Goal: Information Seeking & Learning: Learn about a topic

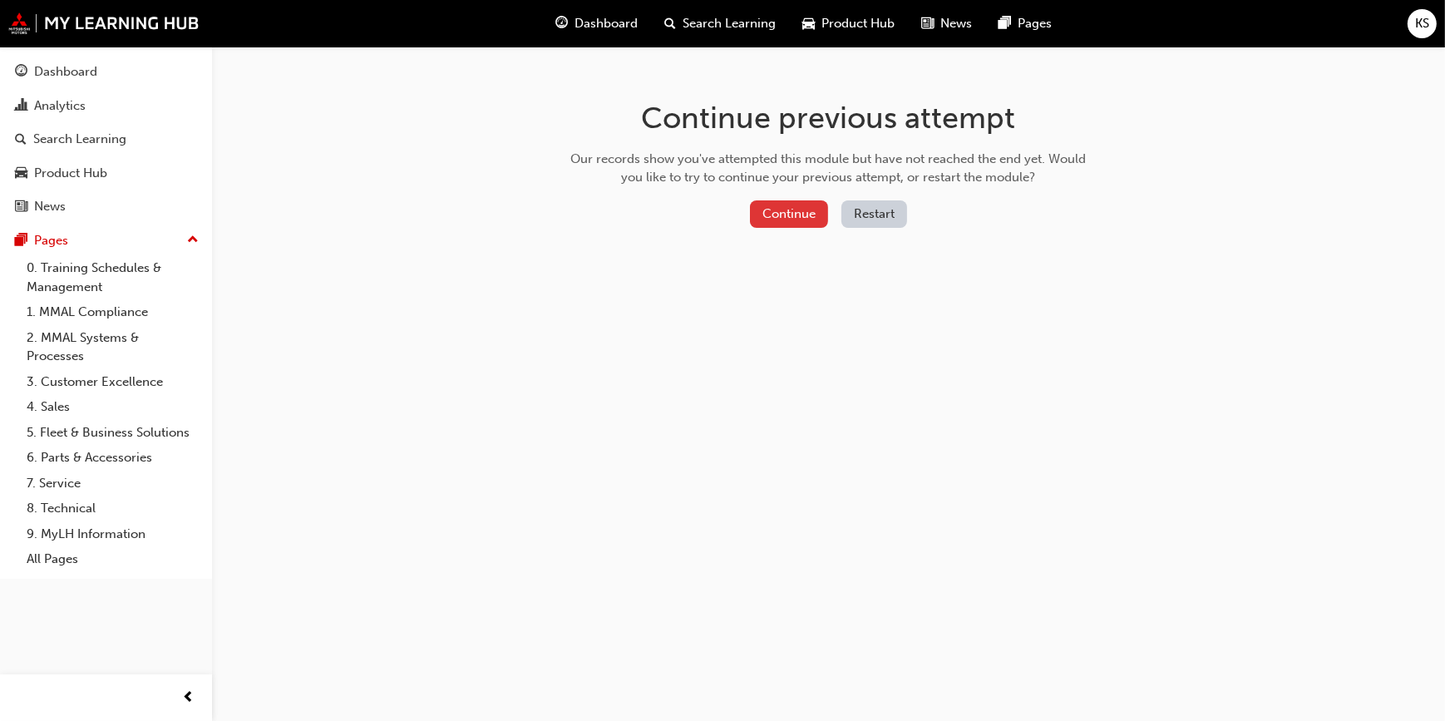
click at [797, 208] on button "Continue" at bounding box center [789, 213] width 78 height 27
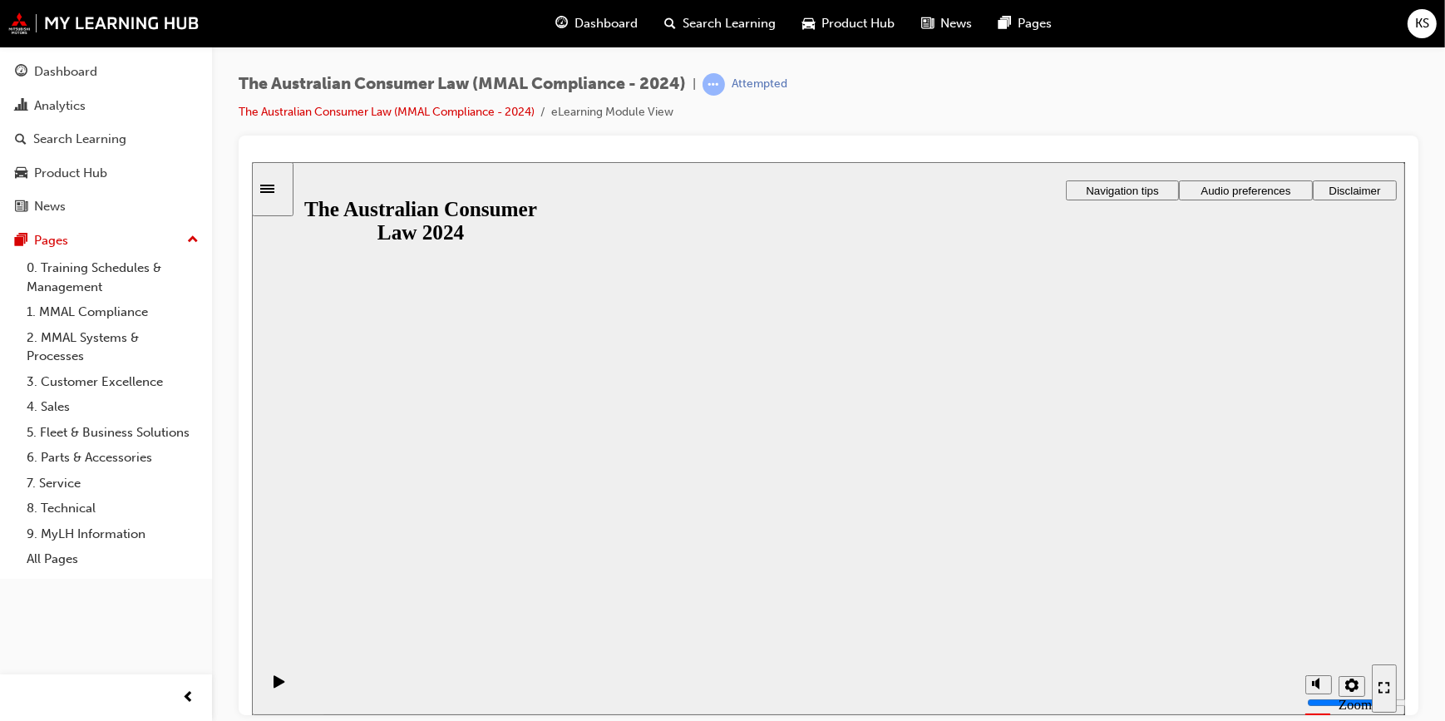
click at [798, 629] on div "The Australian Consumer Law 2024 The Australian Consumer Law 2024 Resume Restart" at bounding box center [827, 679] width 1153 height 101
click at [317, 688] on button "Resume" at bounding box center [284, 699] width 66 height 22
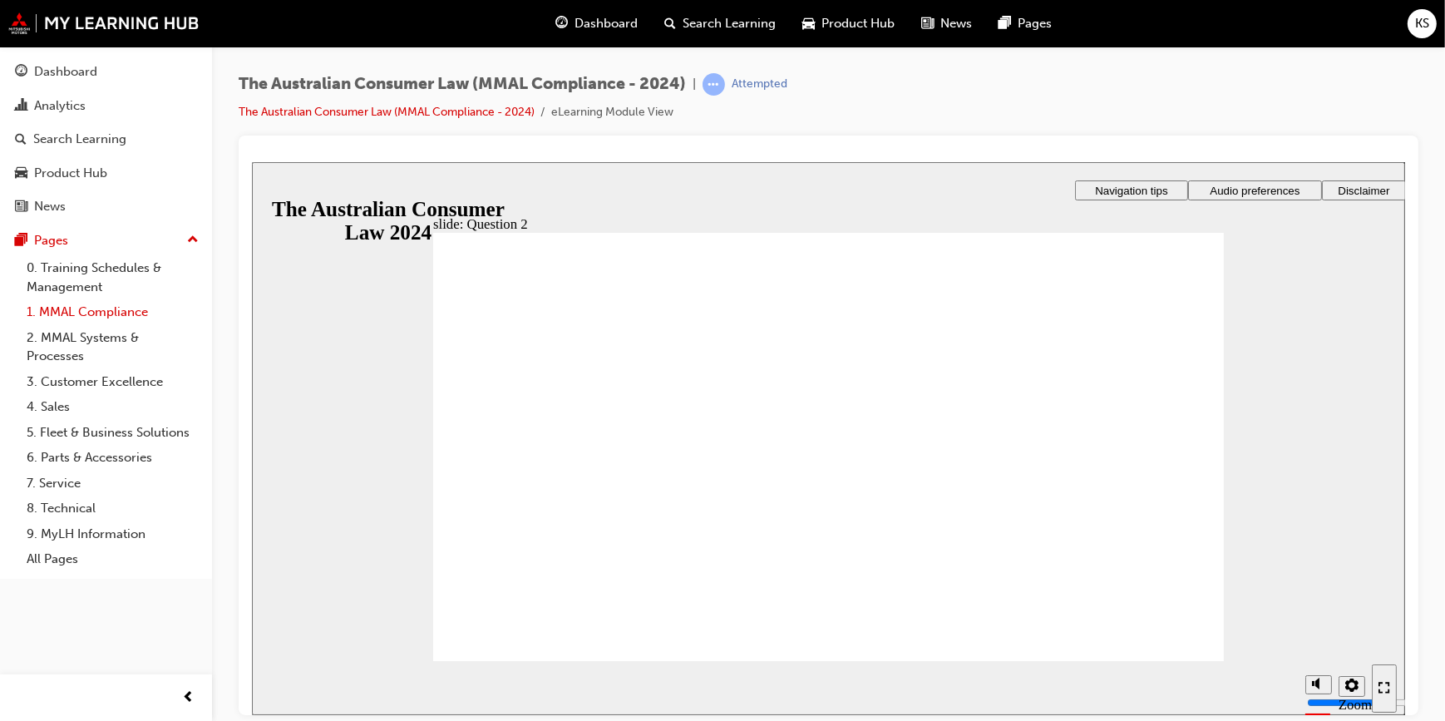
click at [101, 307] on link "1. MMAL Compliance" at bounding box center [112, 312] width 185 height 26
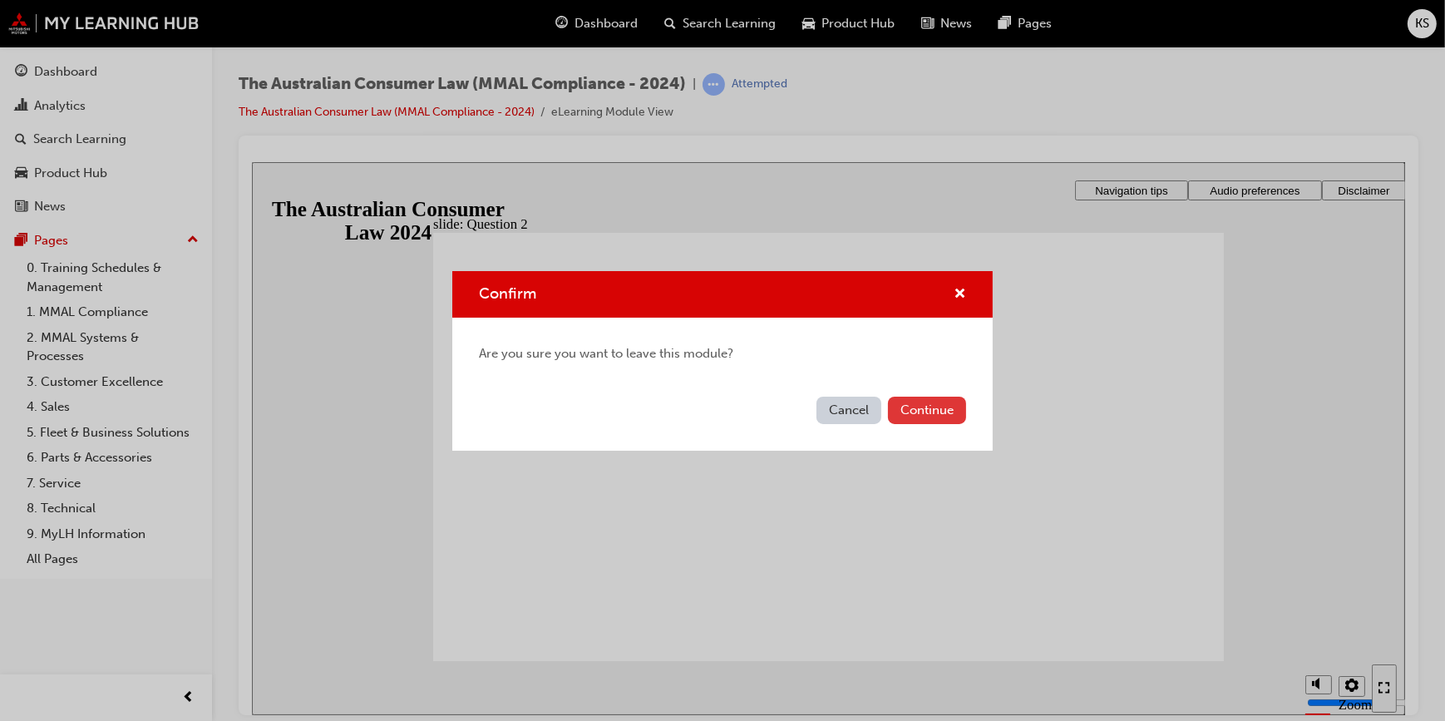
click at [904, 408] on button "Continue" at bounding box center [927, 410] width 78 height 27
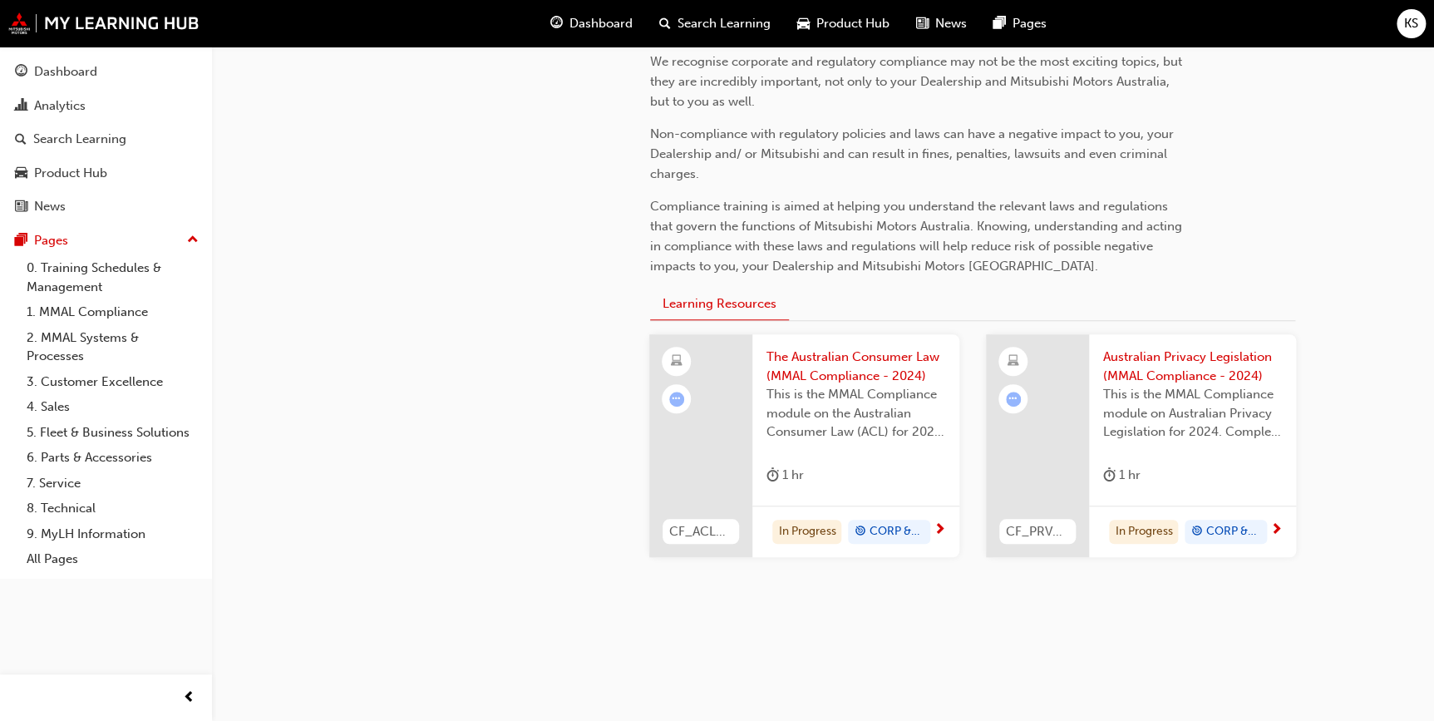
scroll to position [426, 0]
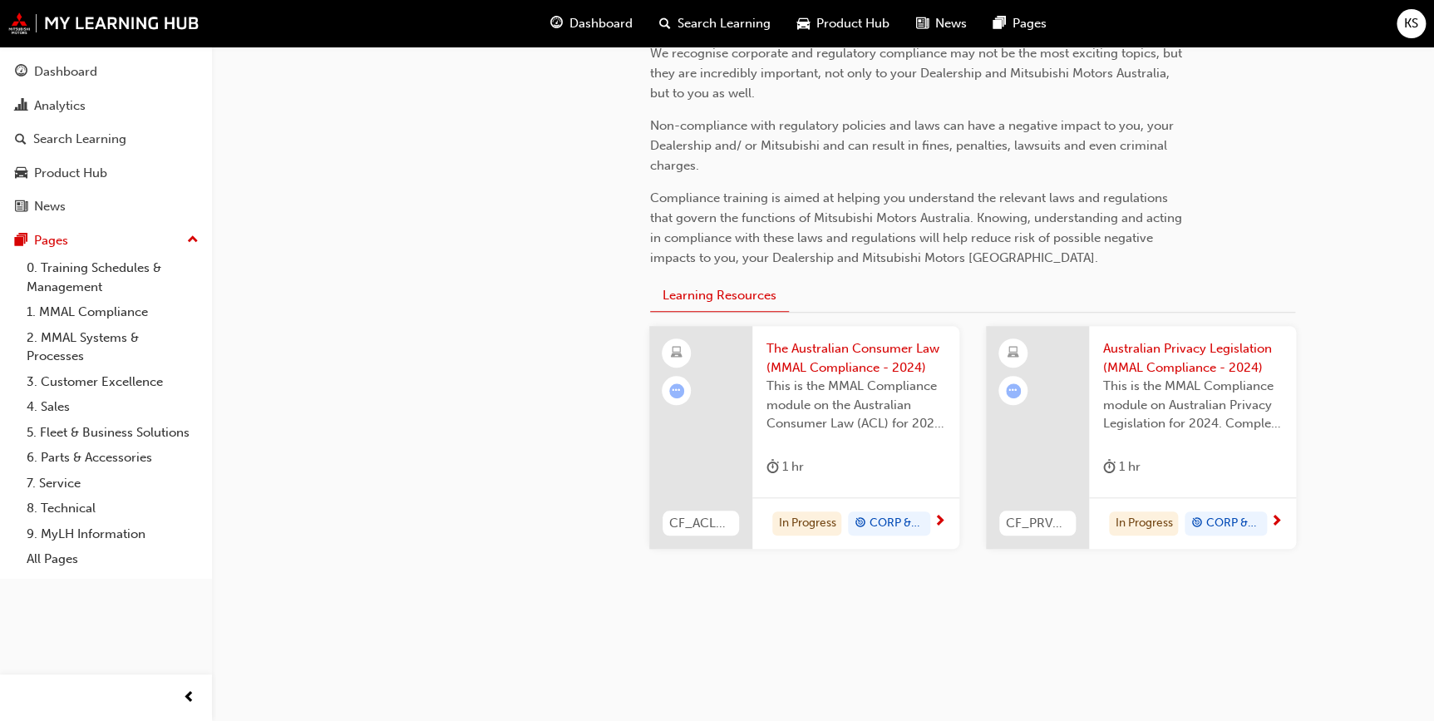
click at [697, 430] on div at bounding box center [700, 437] width 103 height 223
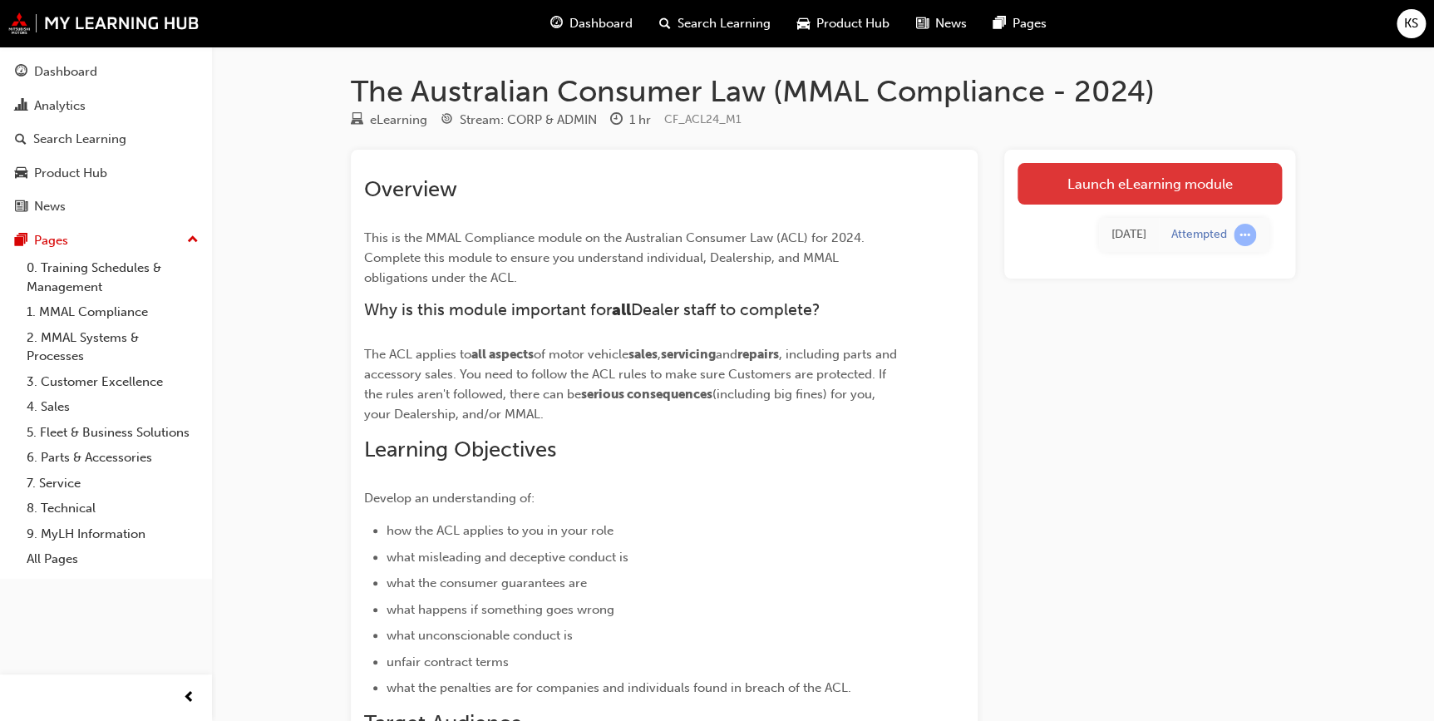
click at [1144, 195] on link "Launch eLearning module" at bounding box center [1150, 184] width 264 height 42
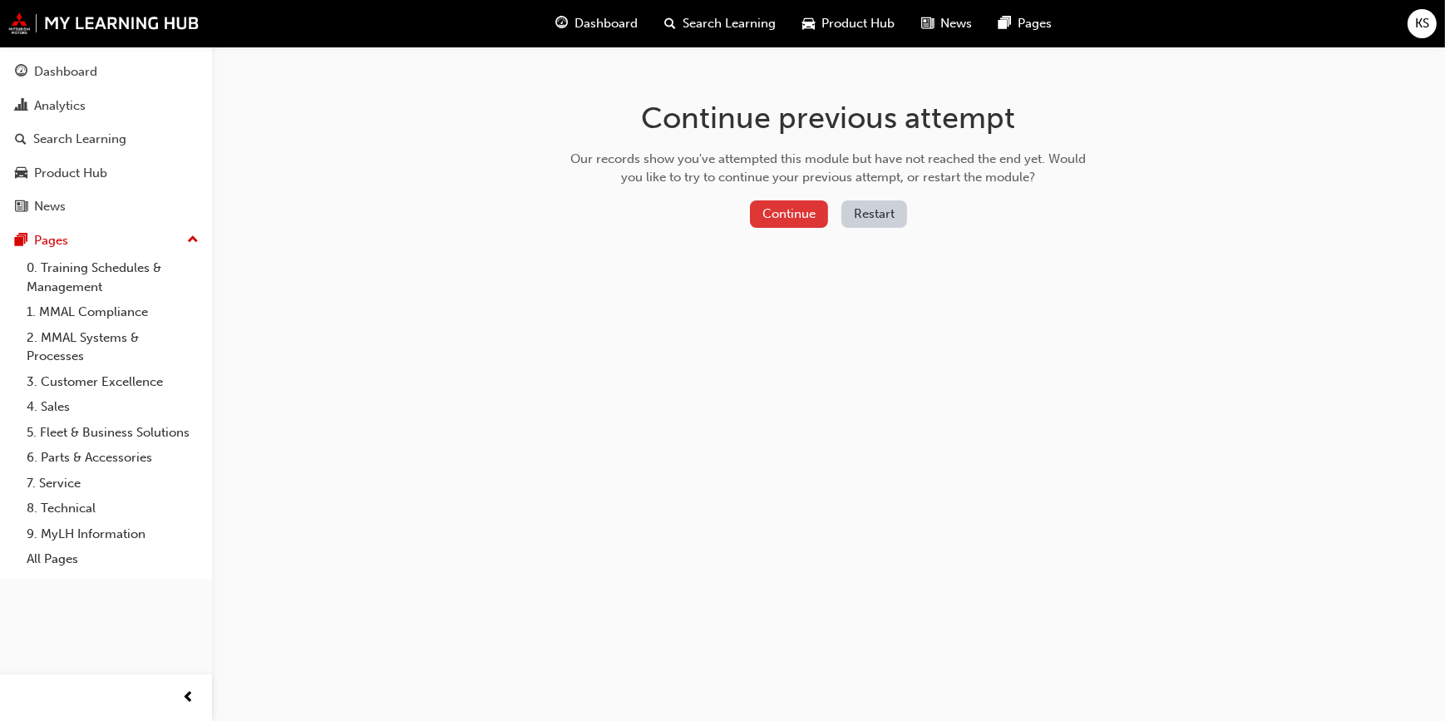
click at [803, 213] on button "Continue" at bounding box center [789, 213] width 78 height 27
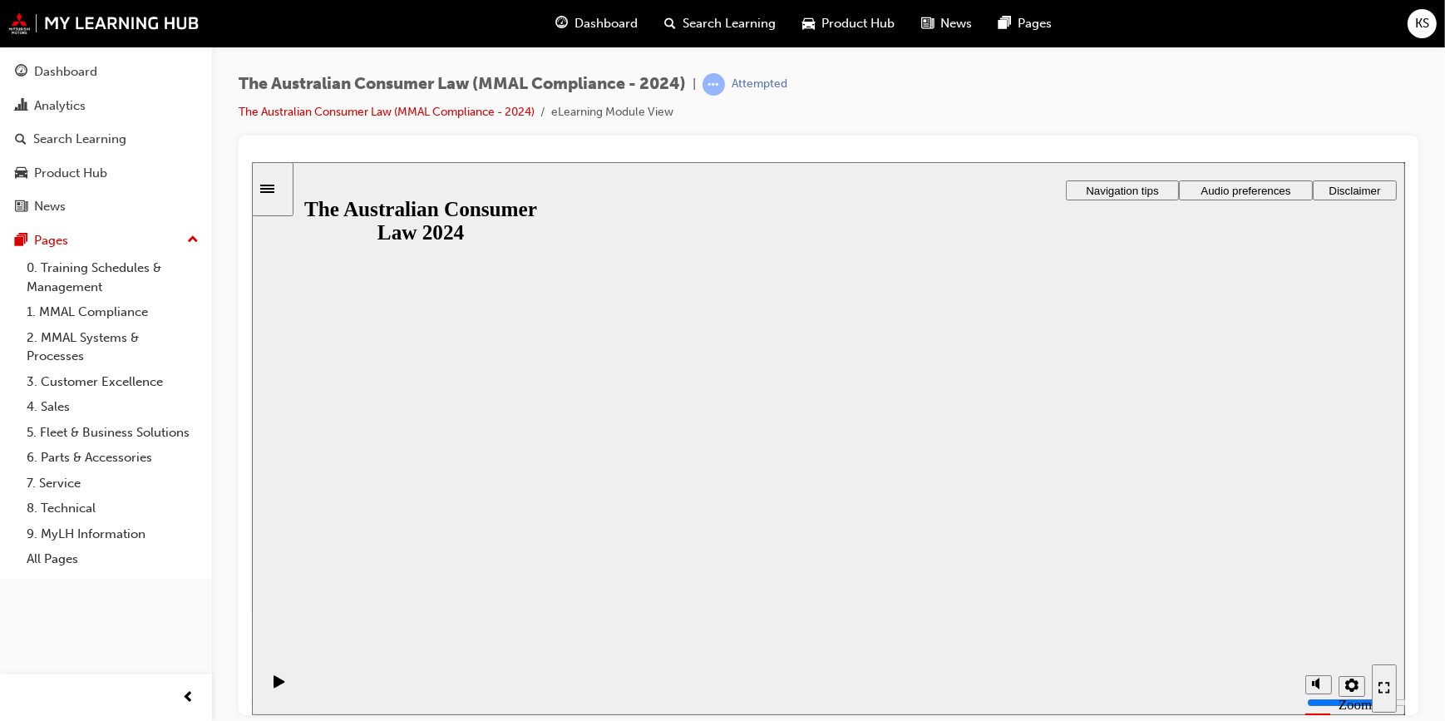
click at [317, 688] on button "Resume" at bounding box center [284, 699] width 66 height 22
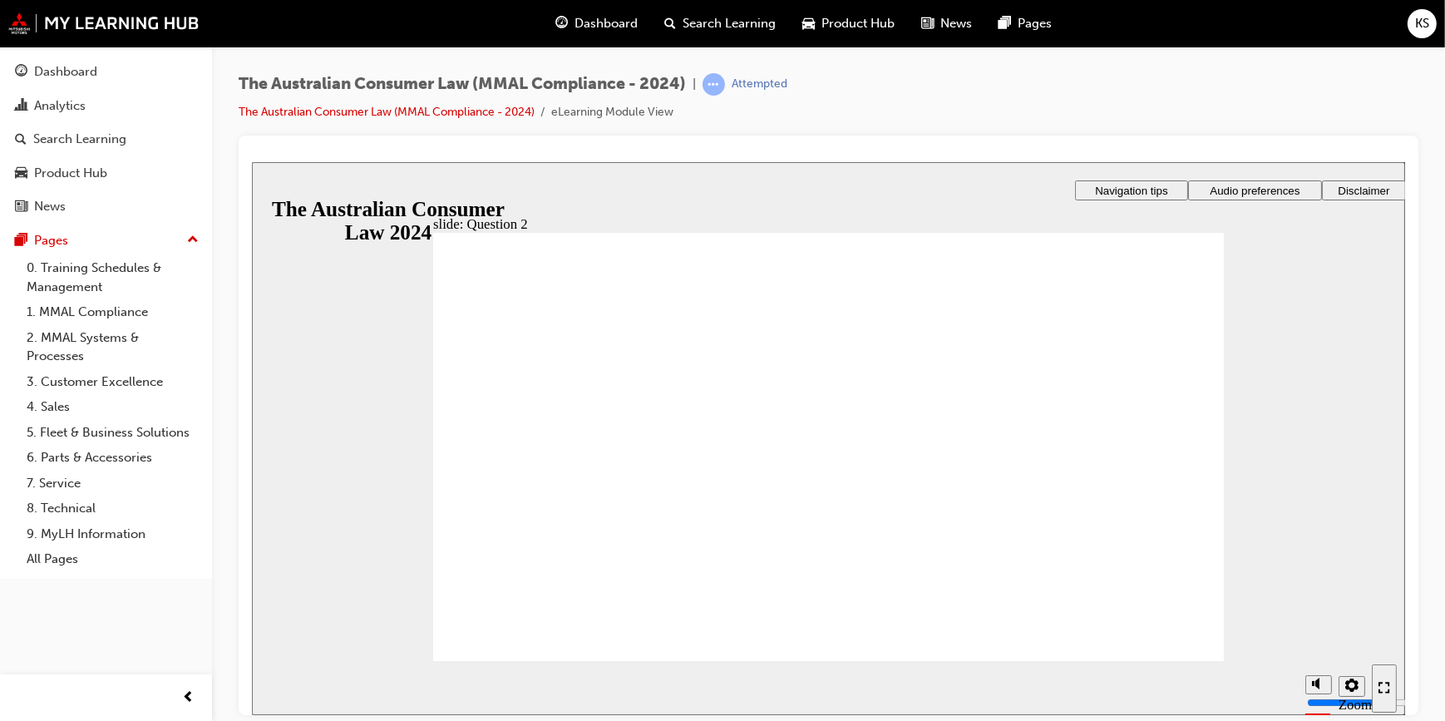
checkbox input "true"
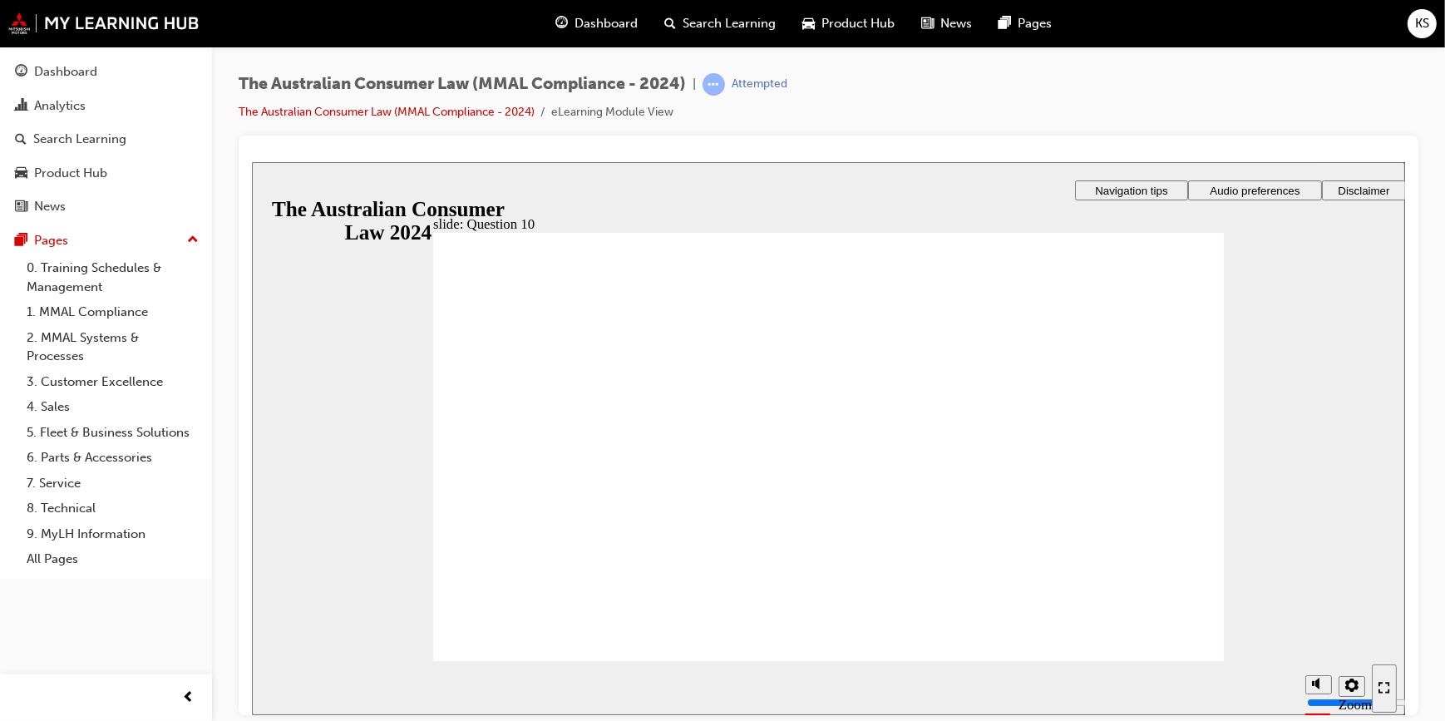
checkbox input "true"
radio input "true"
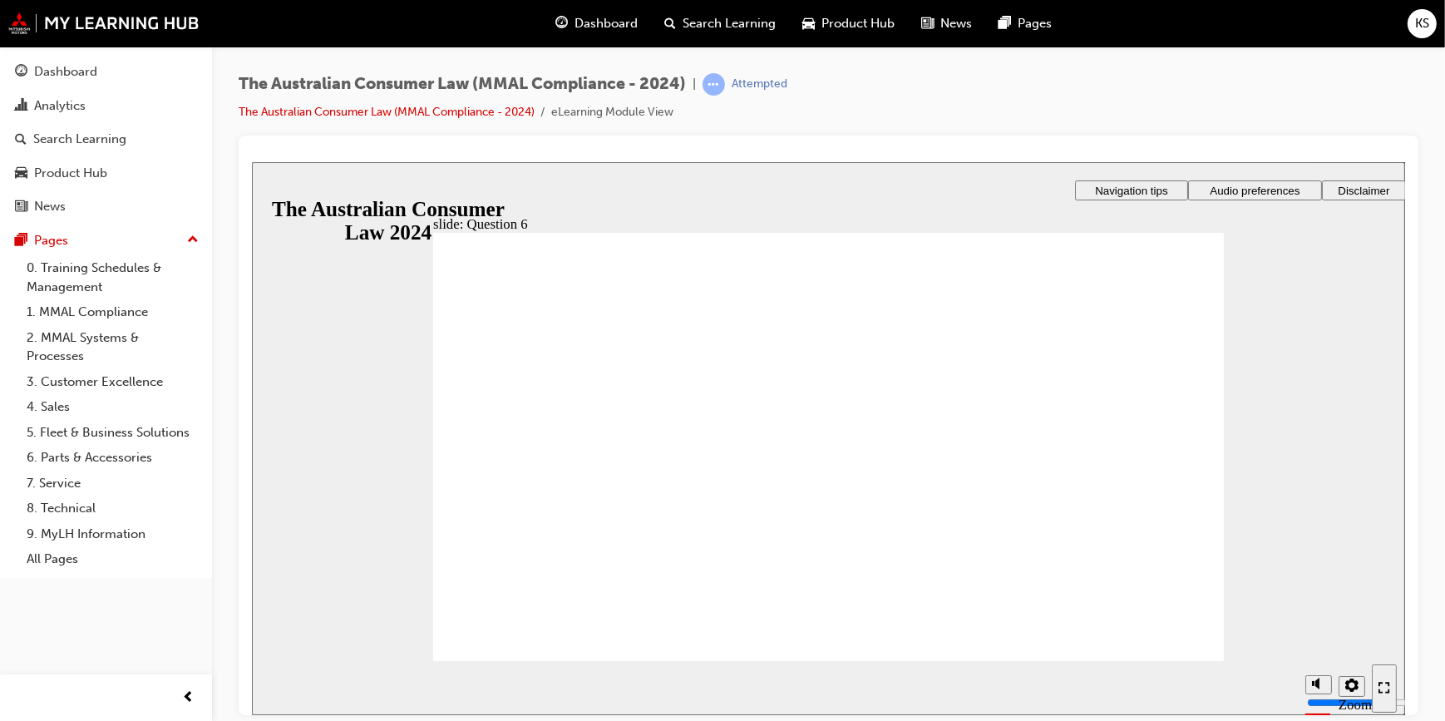
radio input "true"
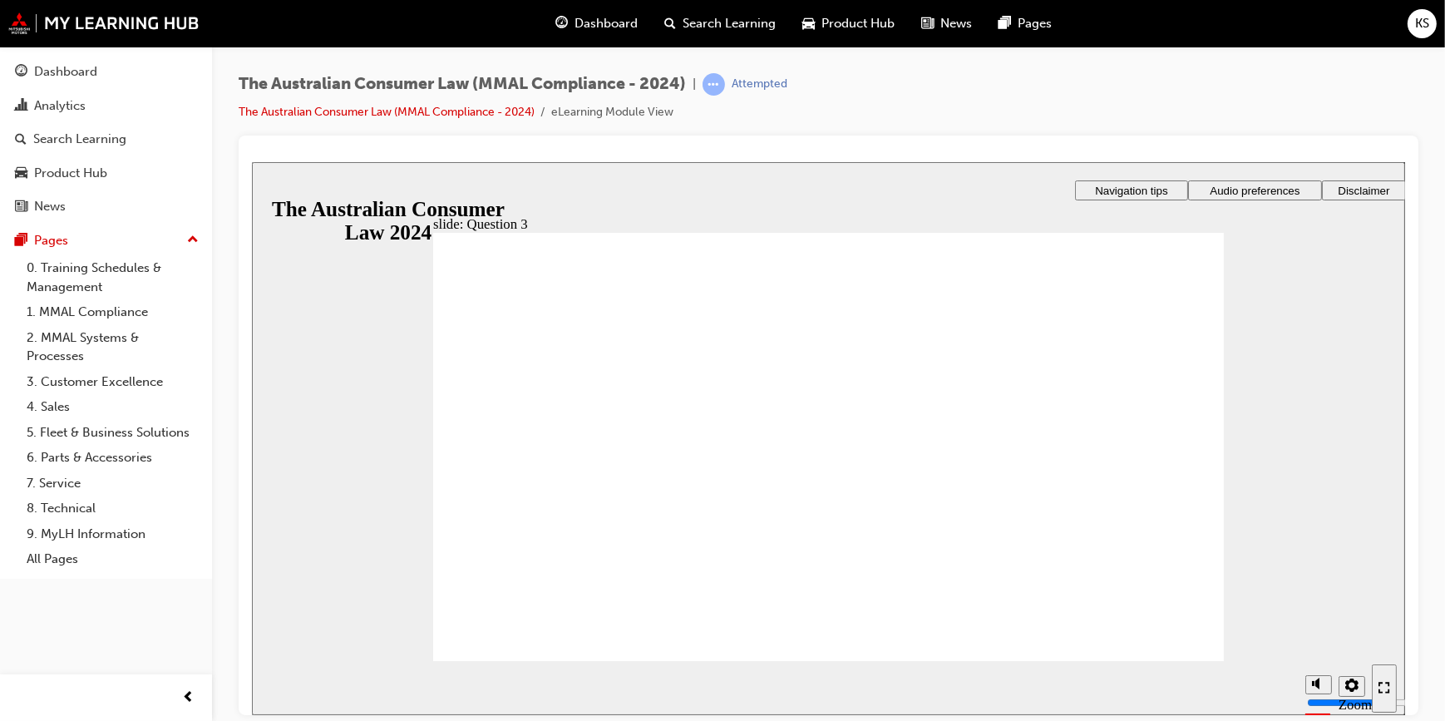
checkbox input "true"
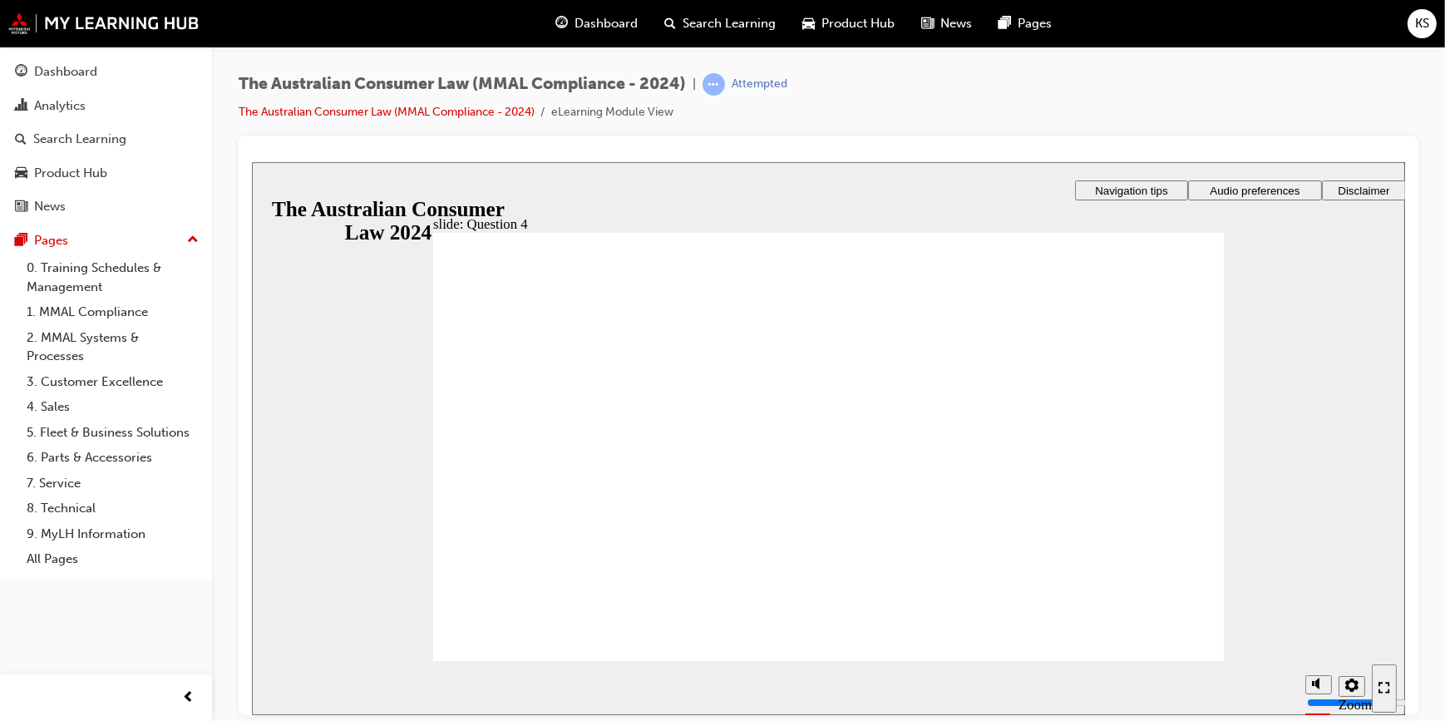
checkbox input "true"
checkbox input "false"
checkbox input "true"
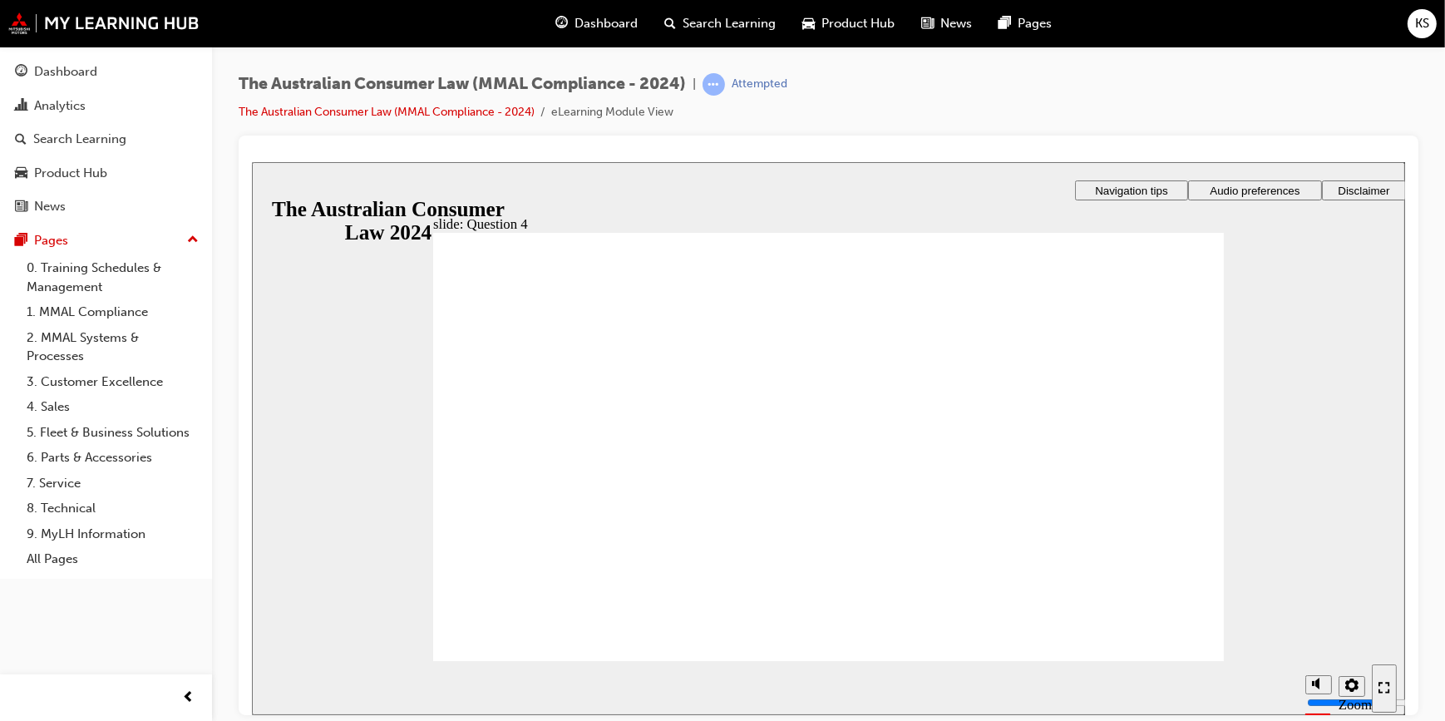
checkbox input "true"
checkbox input "false"
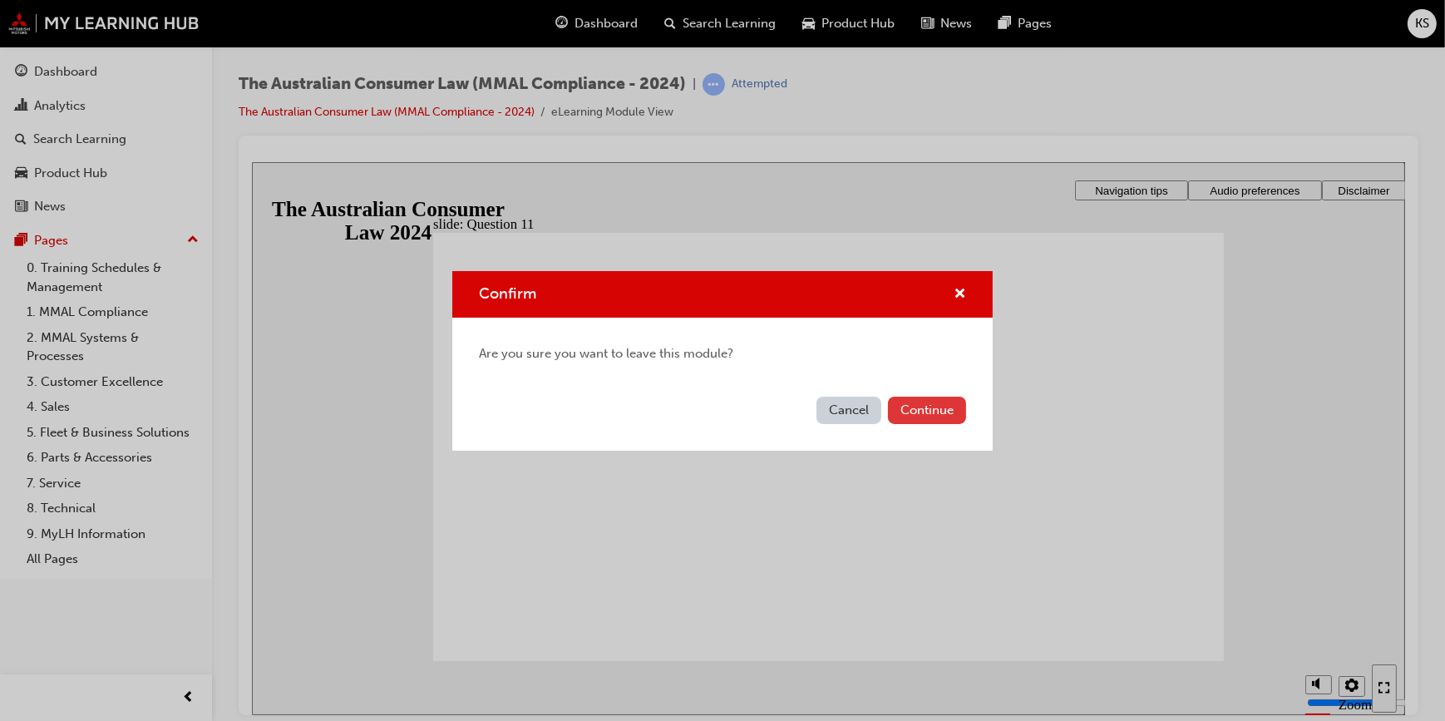
click at [925, 409] on button "Continue" at bounding box center [927, 410] width 78 height 27
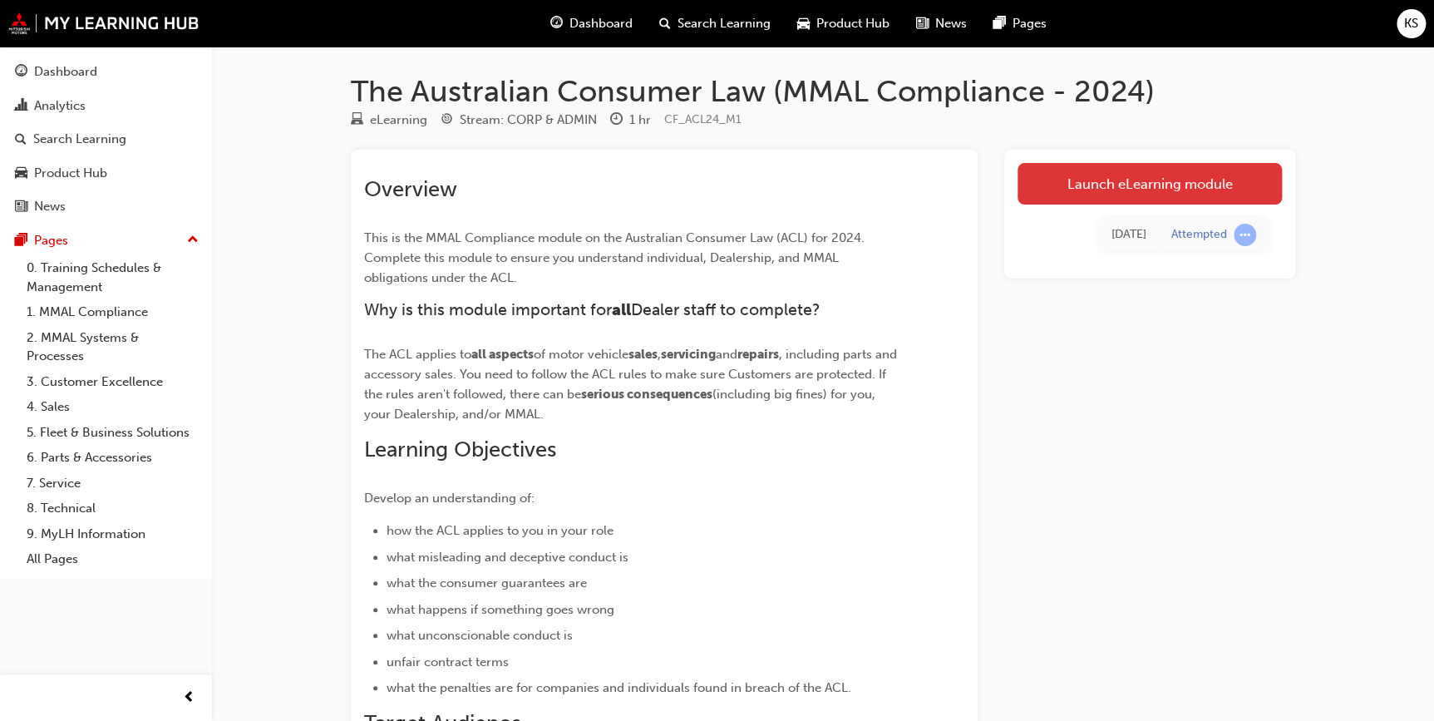
click at [1147, 185] on link "Launch eLearning module" at bounding box center [1150, 184] width 264 height 42
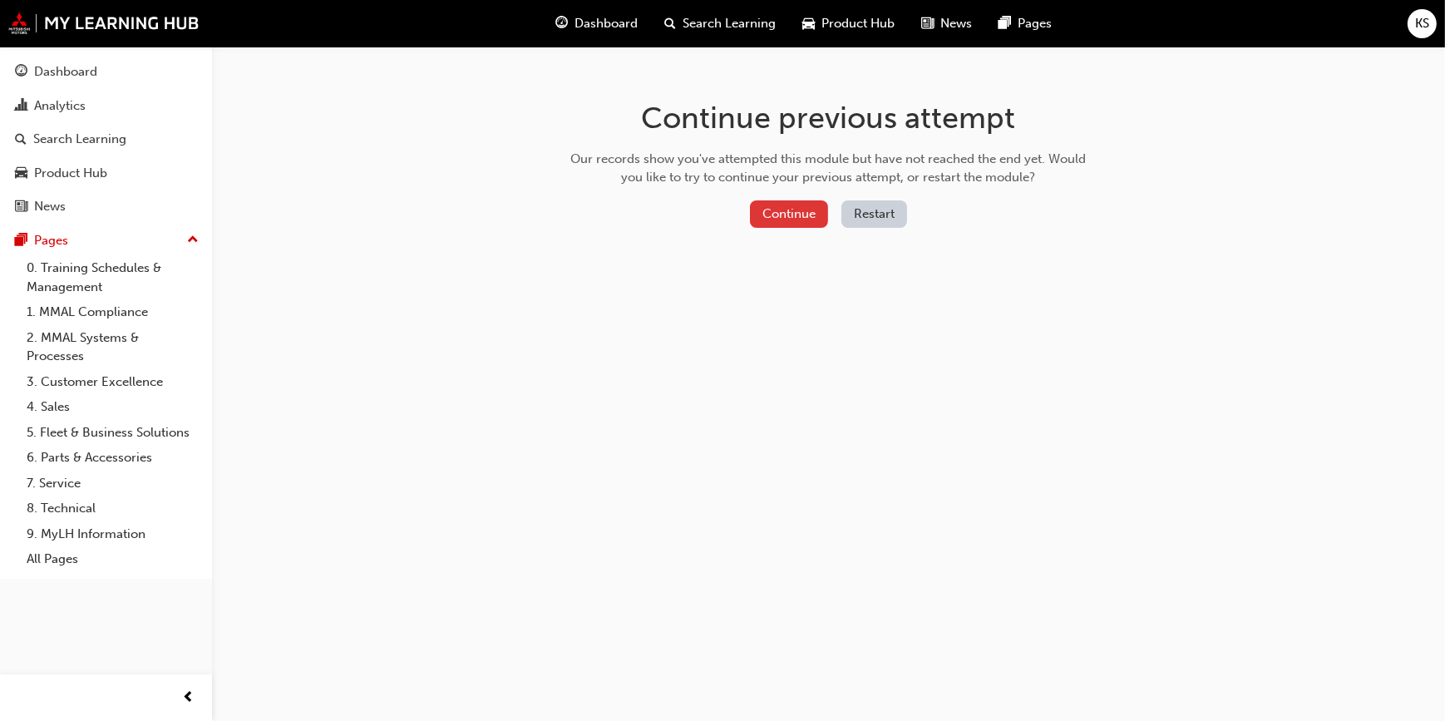
click at [788, 212] on button "Continue" at bounding box center [789, 213] width 78 height 27
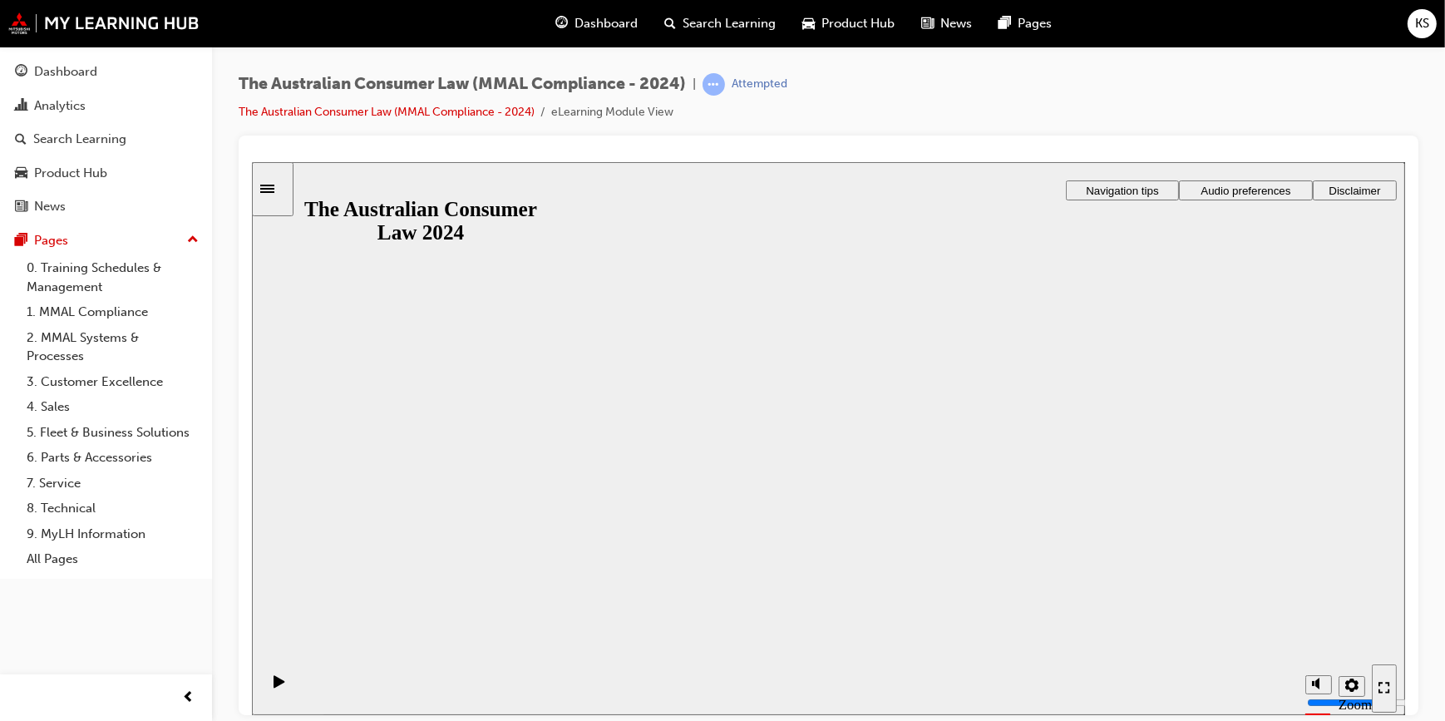
click at [317, 688] on button "Resume" at bounding box center [284, 699] width 66 height 22
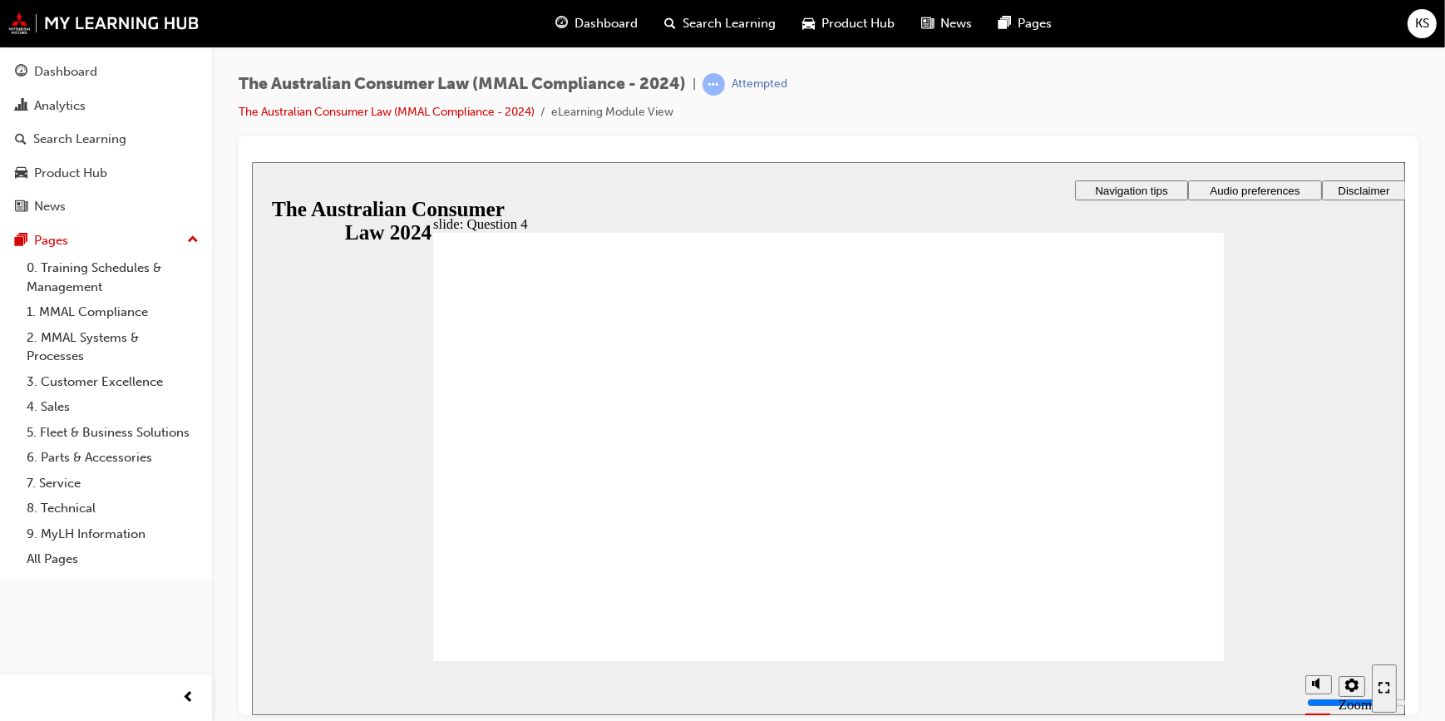
checkbox input "true"
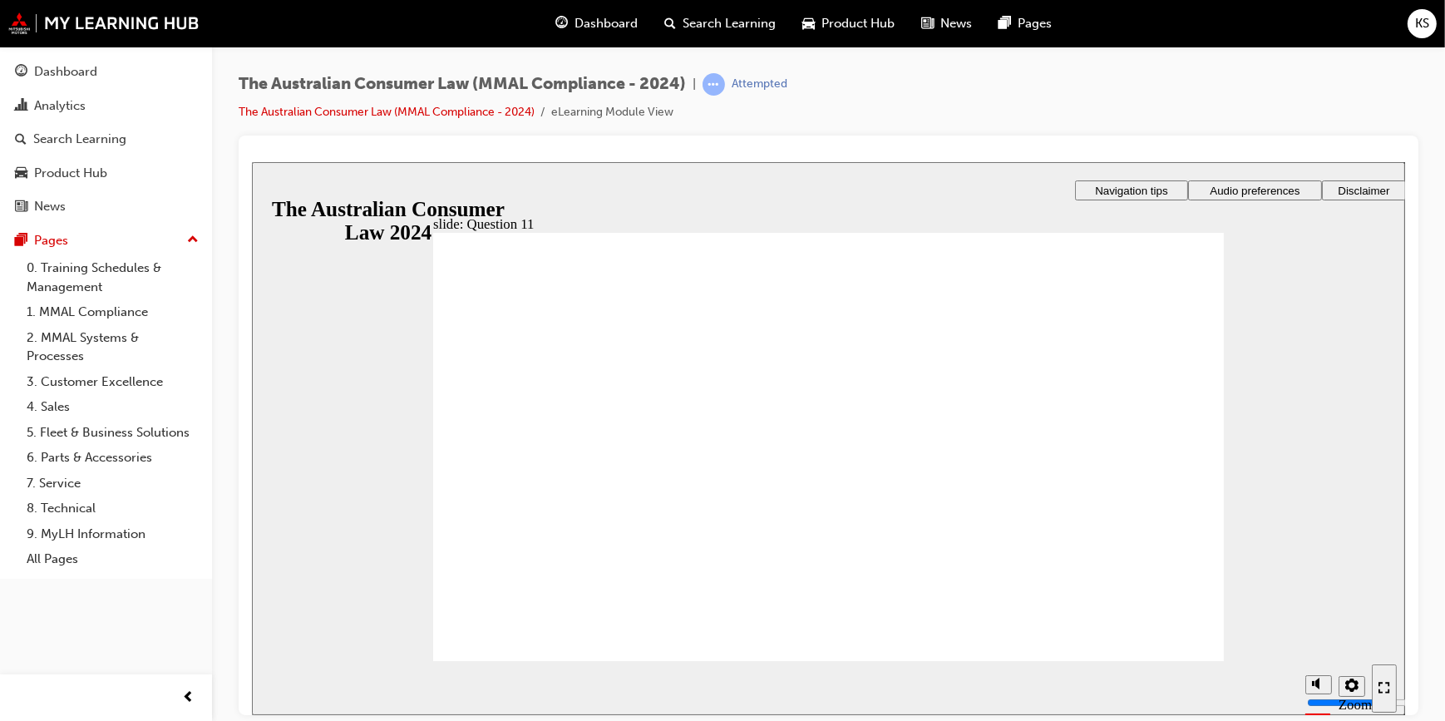
checkbox input "false"
drag, startPoint x: 578, startPoint y: 493, endPoint x: 573, endPoint y: 427, distance: 66.7
checkbox input "false"
checkbox input "true"
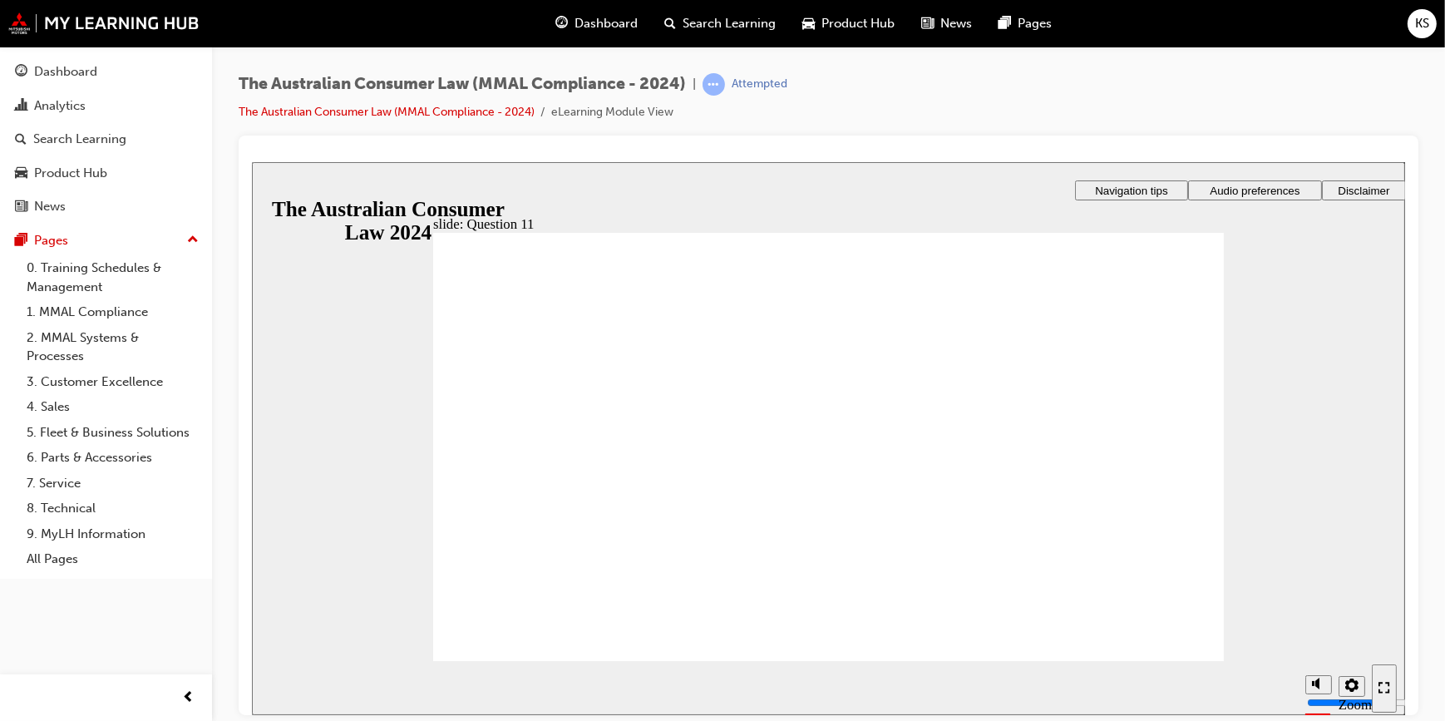
checkbox input "false"
checkbox input "true"
radio input "true"
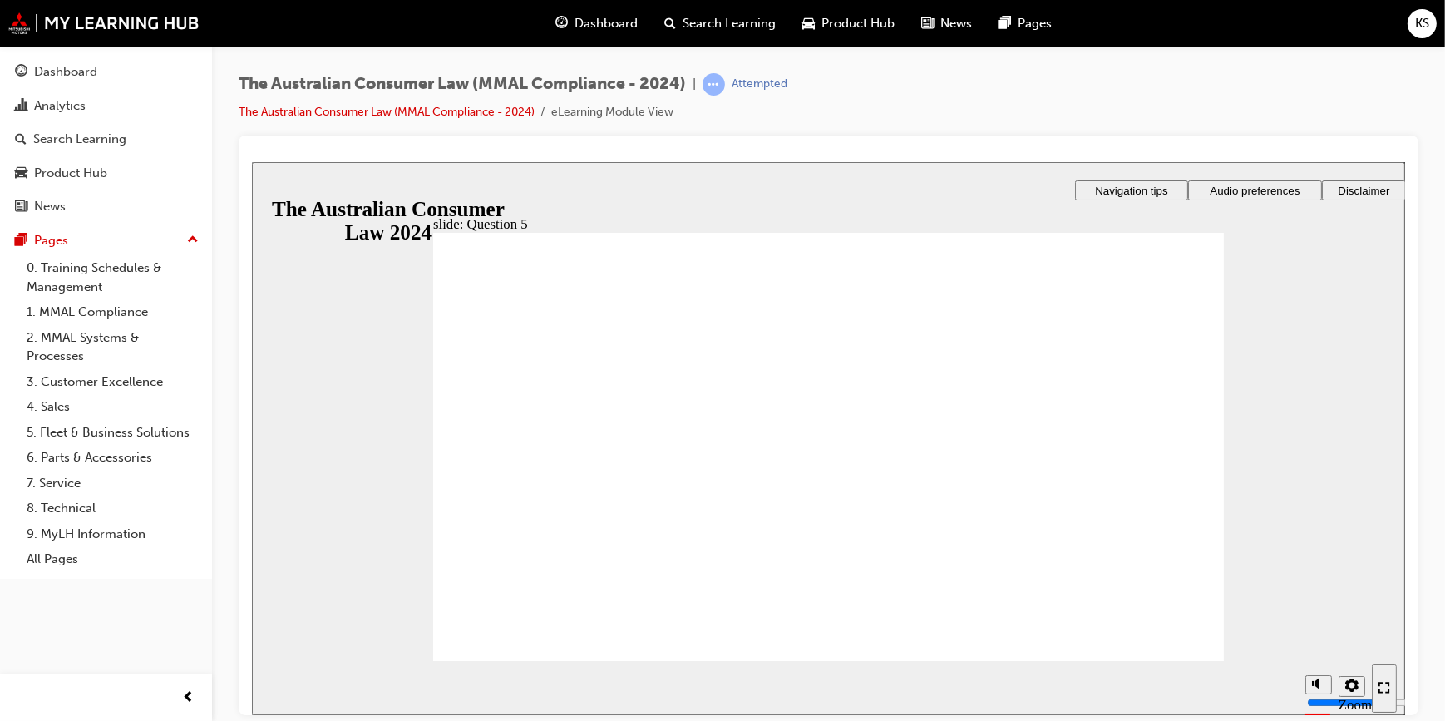
click at [1016, 105] on div "The Australian Consumer Law (MMAL Compliance - 2024) | Attempted The Australian…" at bounding box center [829, 104] width 1180 height 62
drag, startPoint x: 531, startPoint y: 324, endPoint x: 688, endPoint y: 323, distance: 157.1
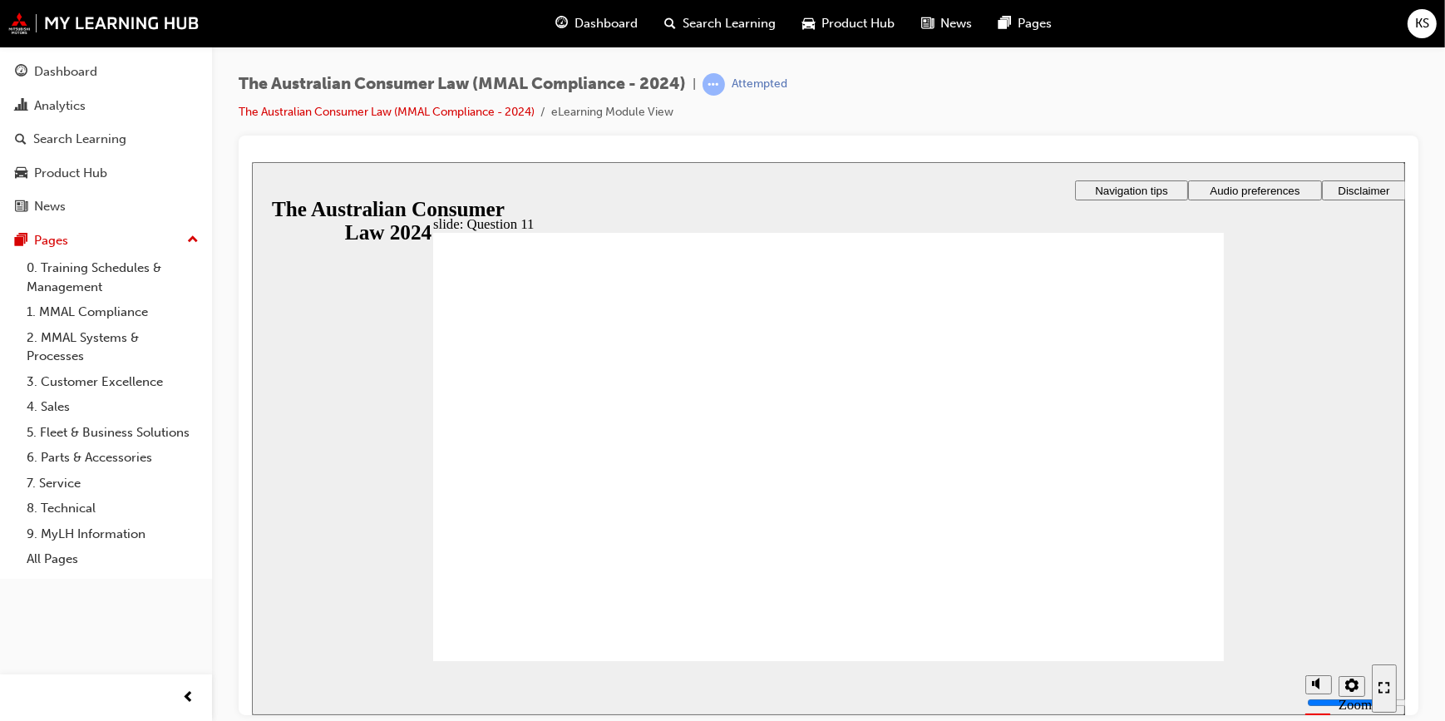
checkbox input "true"
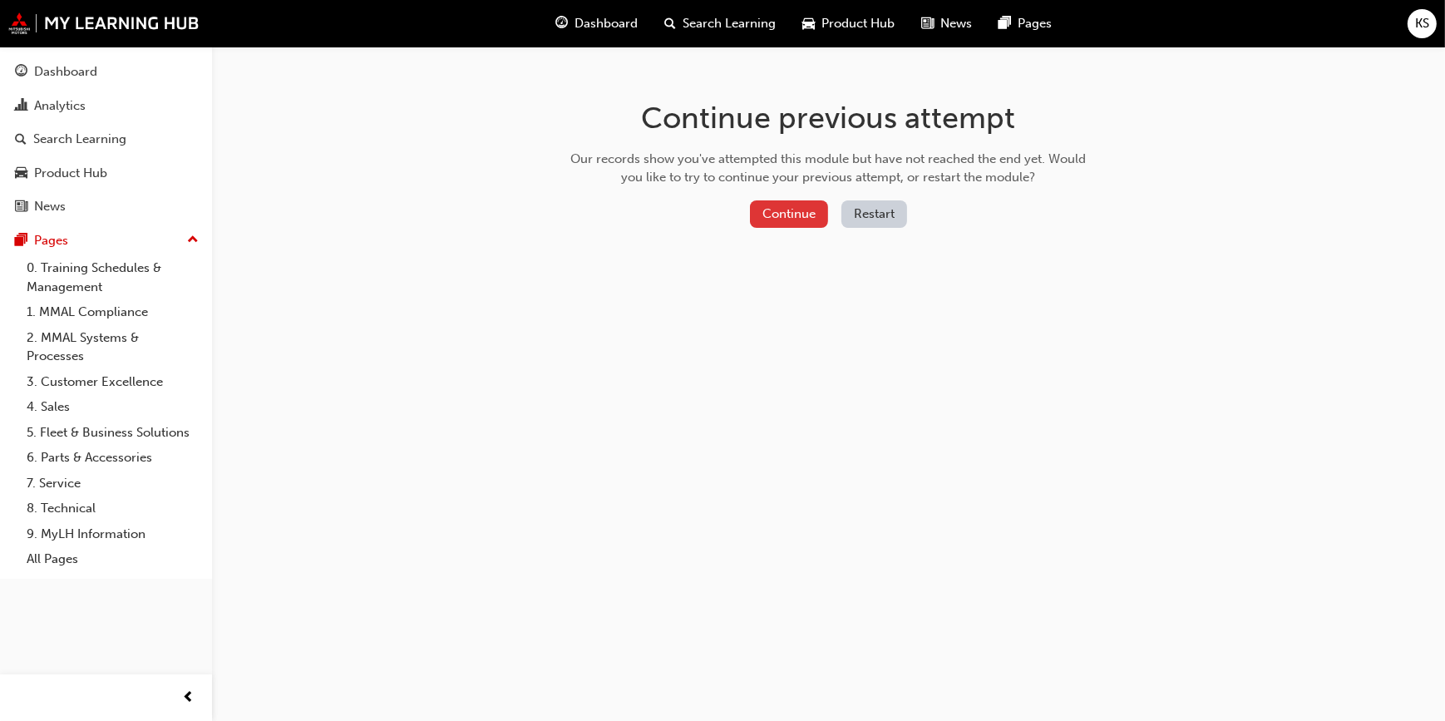
click at [773, 219] on button "Continue" at bounding box center [789, 213] width 78 height 27
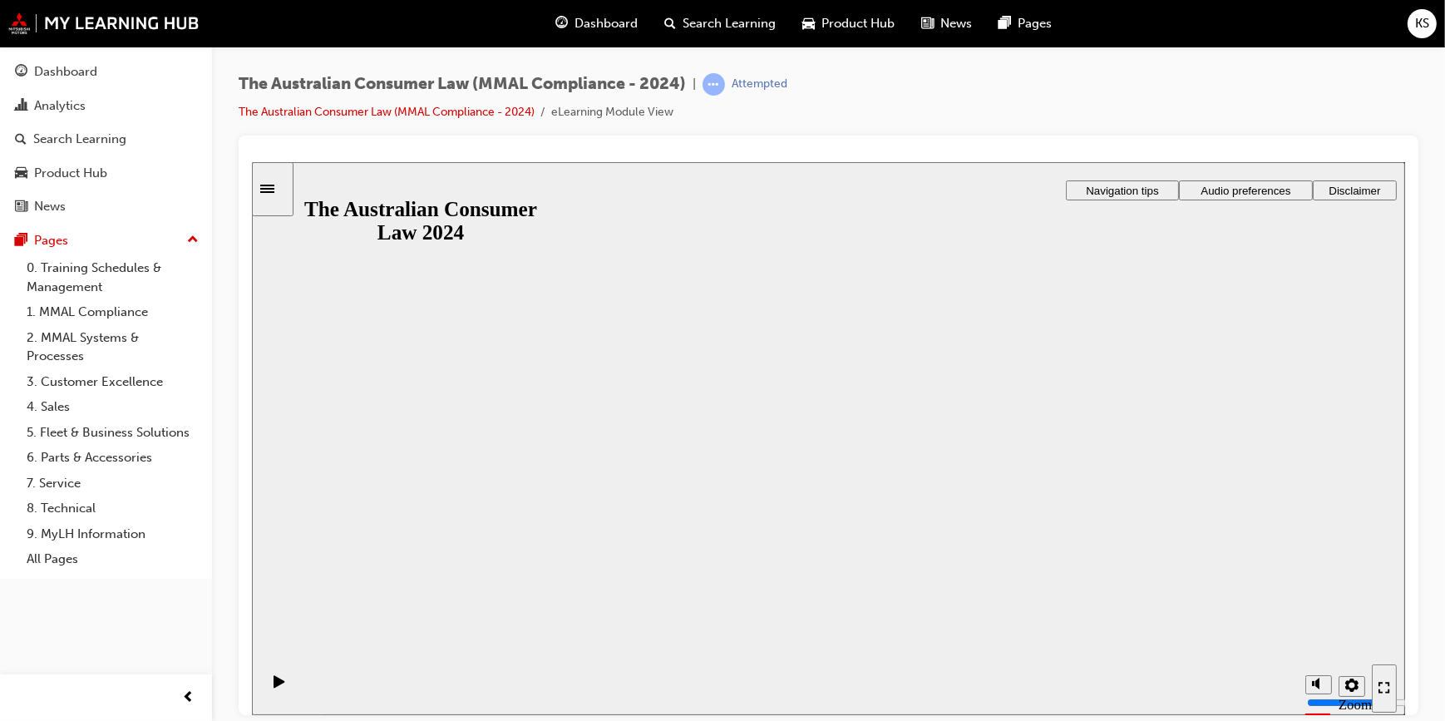
click at [317, 688] on button "Resume" at bounding box center [284, 699] width 66 height 22
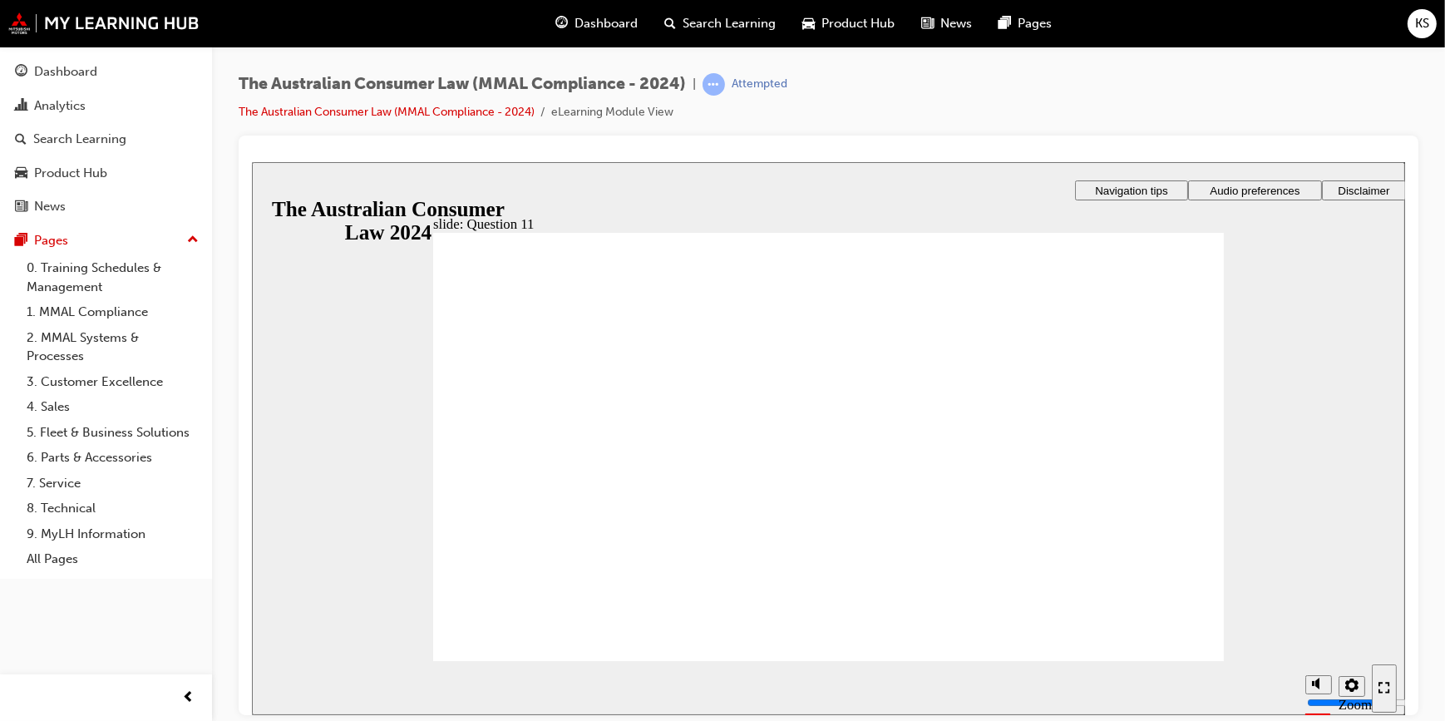
checkbox input "true"
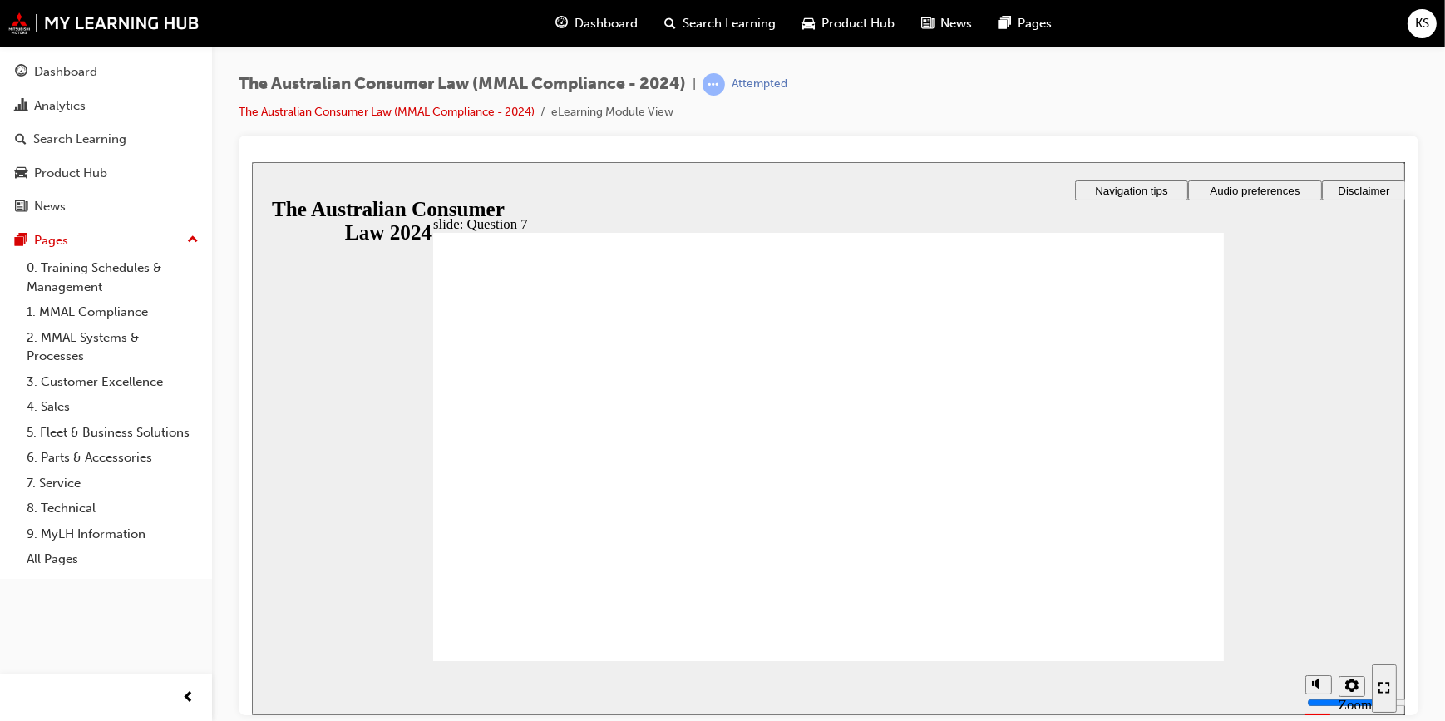
radio input "true"
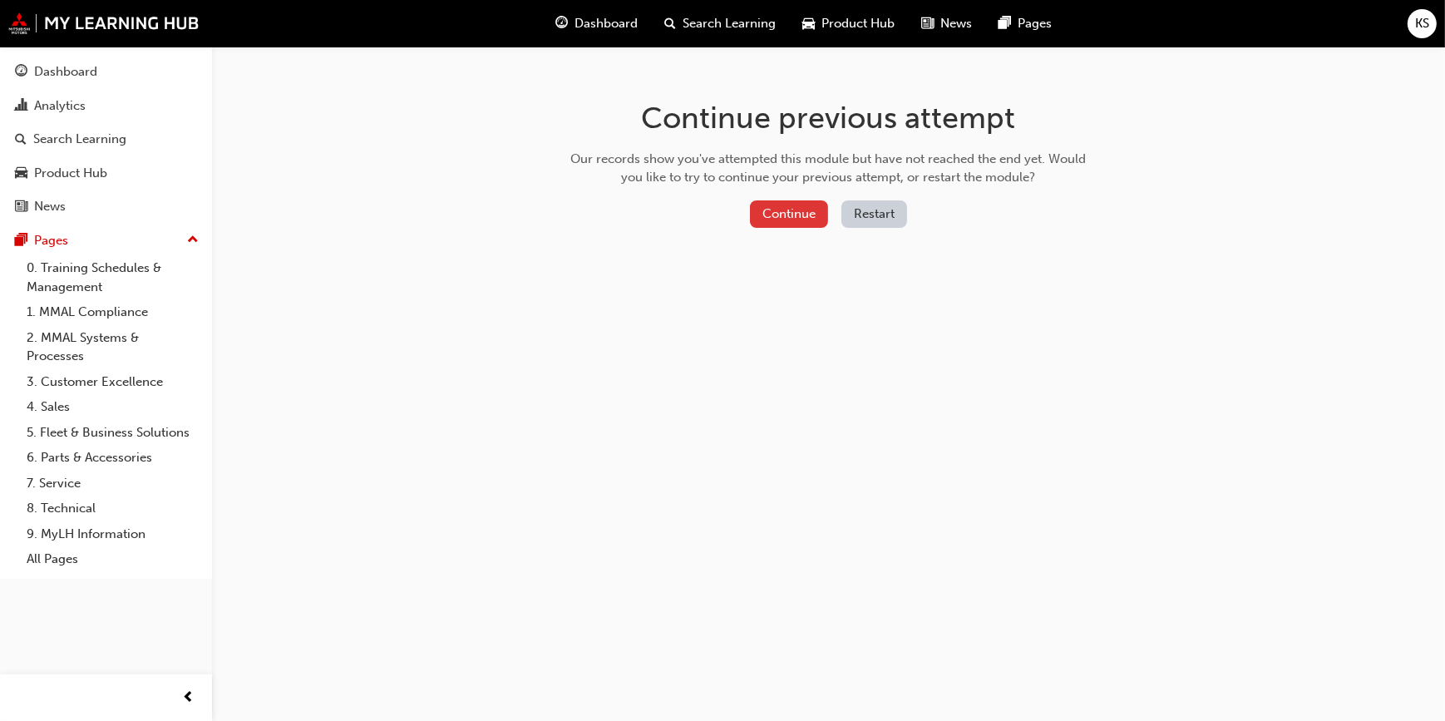
click at [780, 220] on button "Continue" at bounding box center [789, 213] width 78 height 27
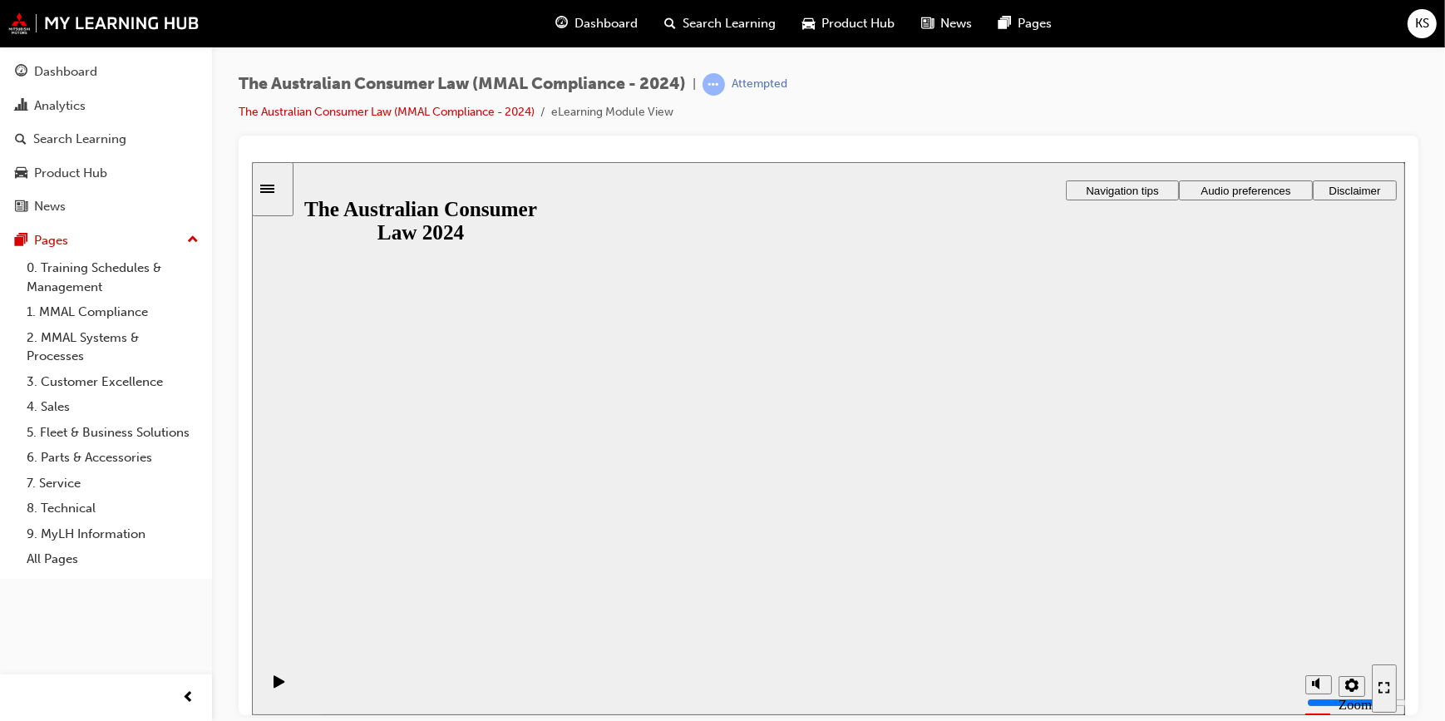
click at [317, 688] on button "Resume" at bounding box center [284, 699] width 66 height 22
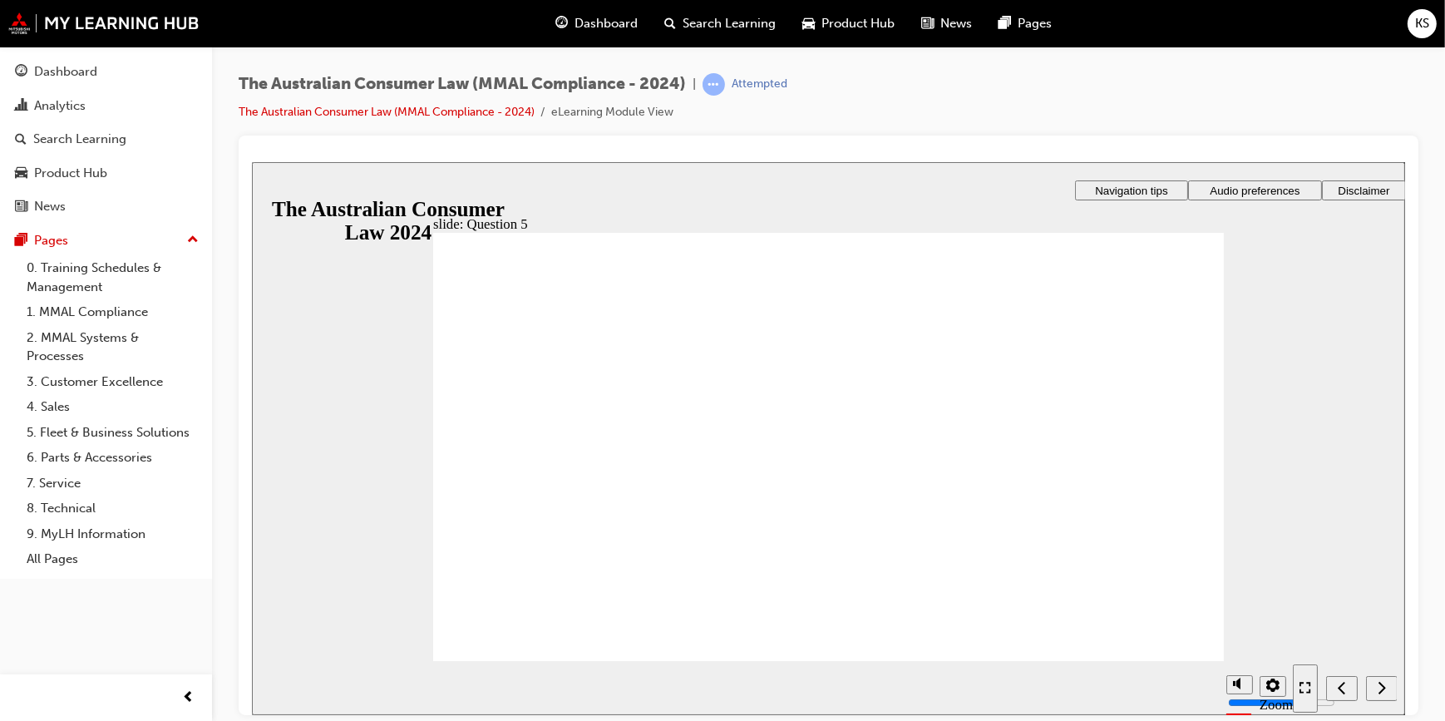
radio input "true"
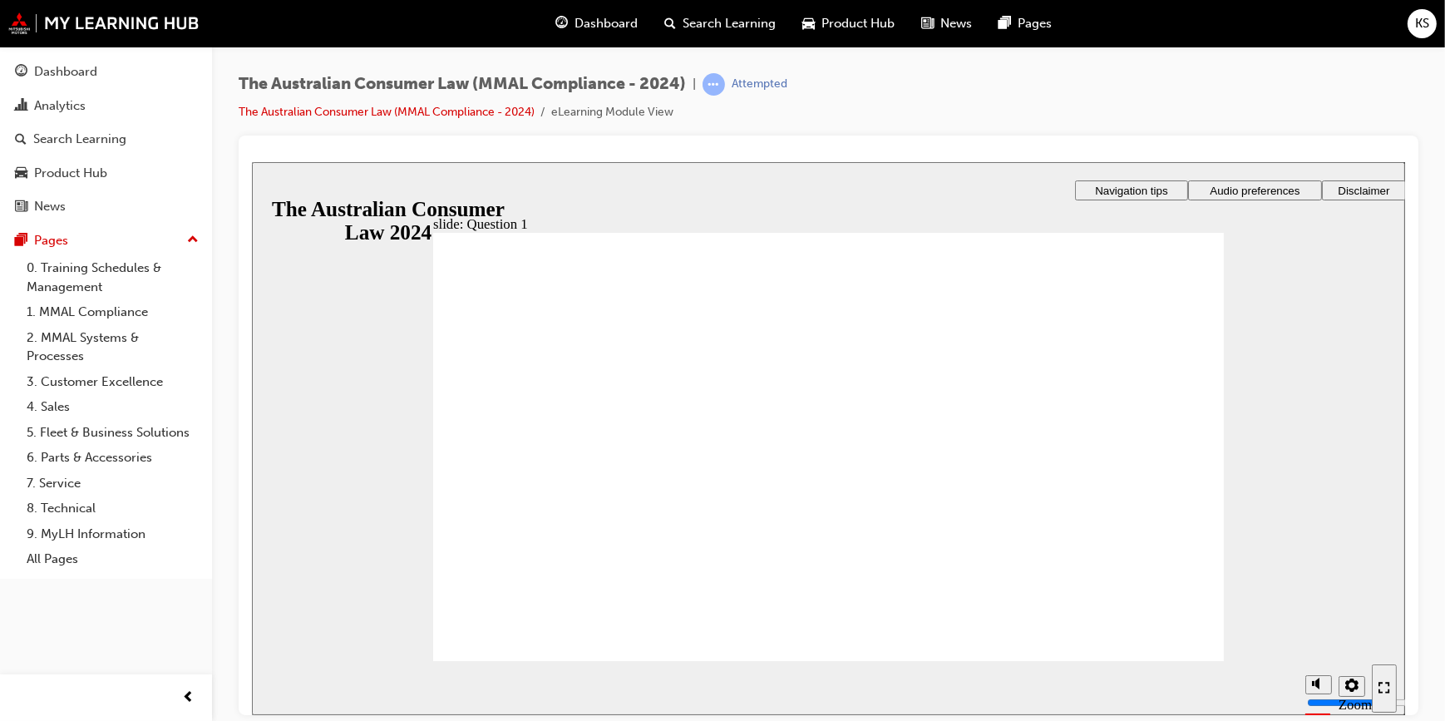
radio input "true"
radio input "false"
radio input "true"
drag, startPoint x: 553, startPoint y: 616, endPoint x: 551, endPoint y: 630, distance: 14.2
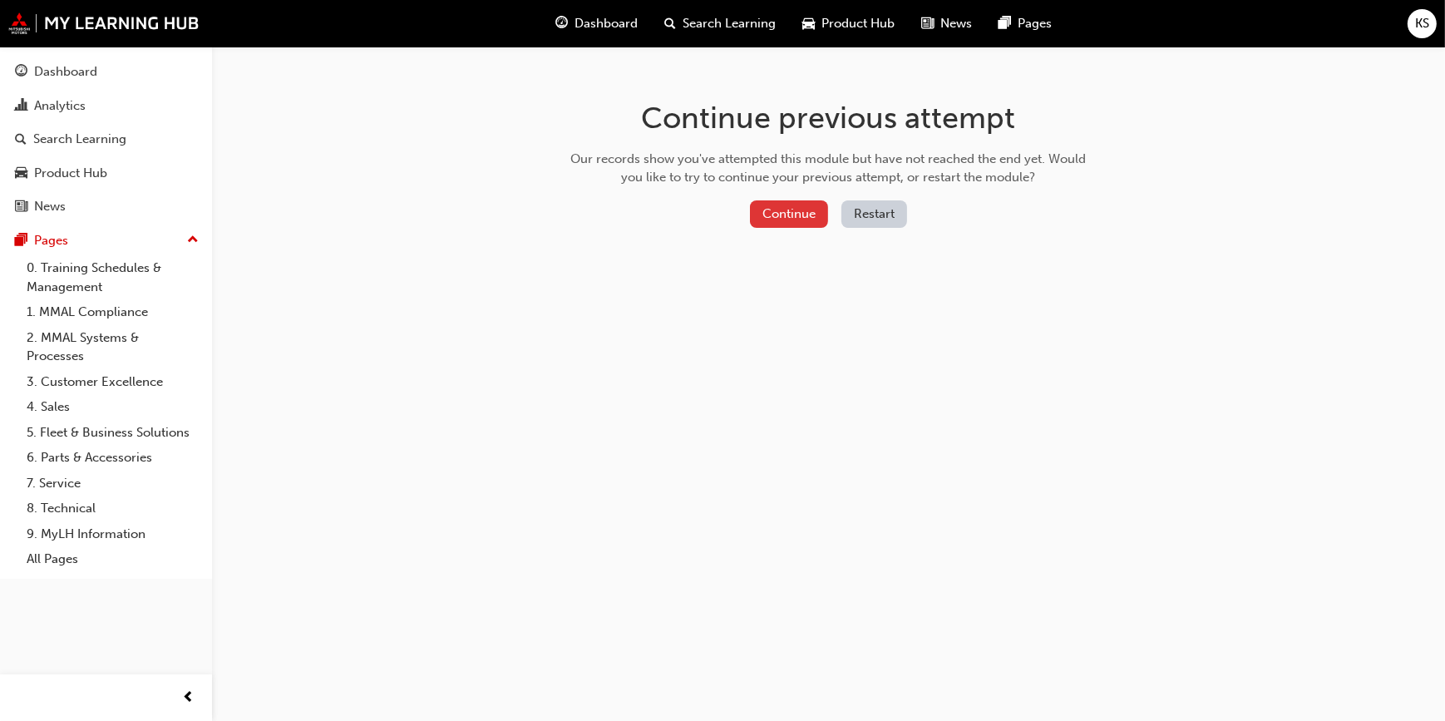
click at [778, 210] on button "Continue" at bounding box center [789, 213] width 78 height 27
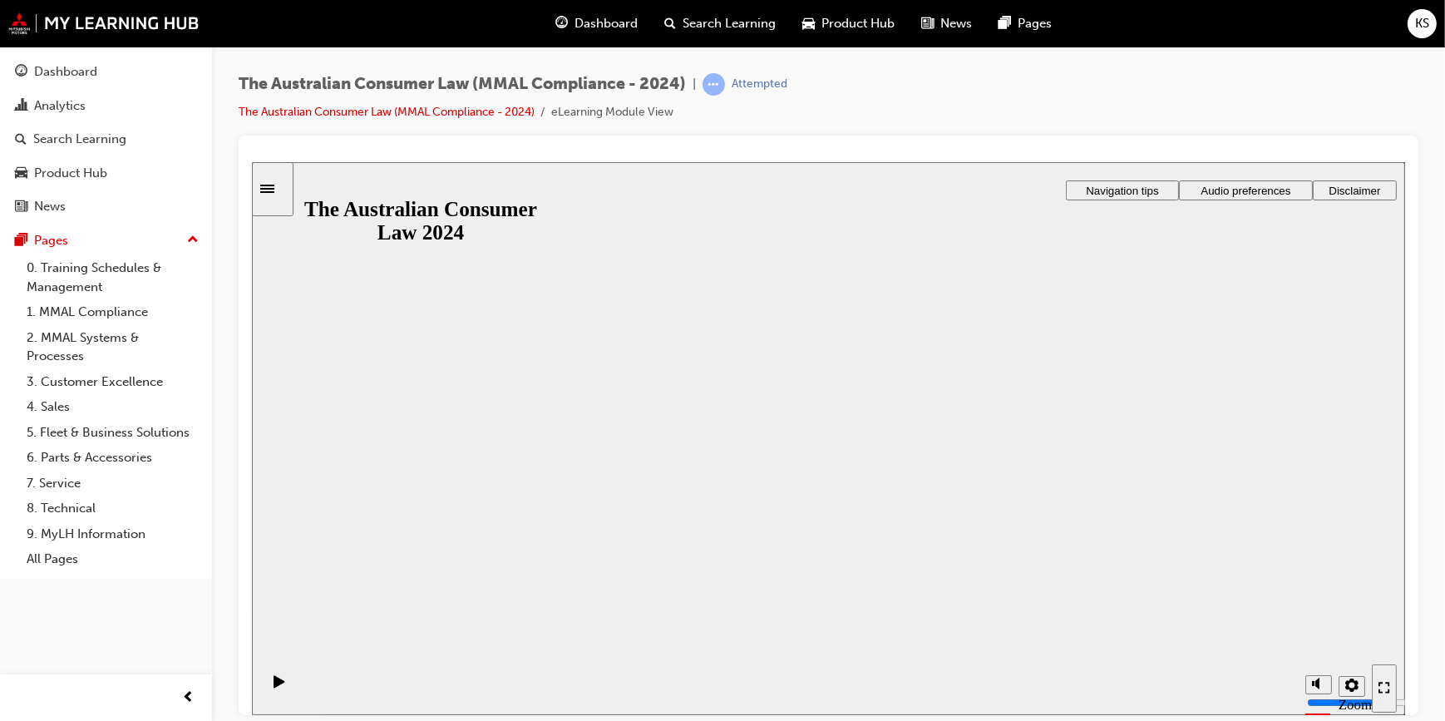
click at [317, 688] on button "Resume" at bounding box center [284, 699] width 66 height 22
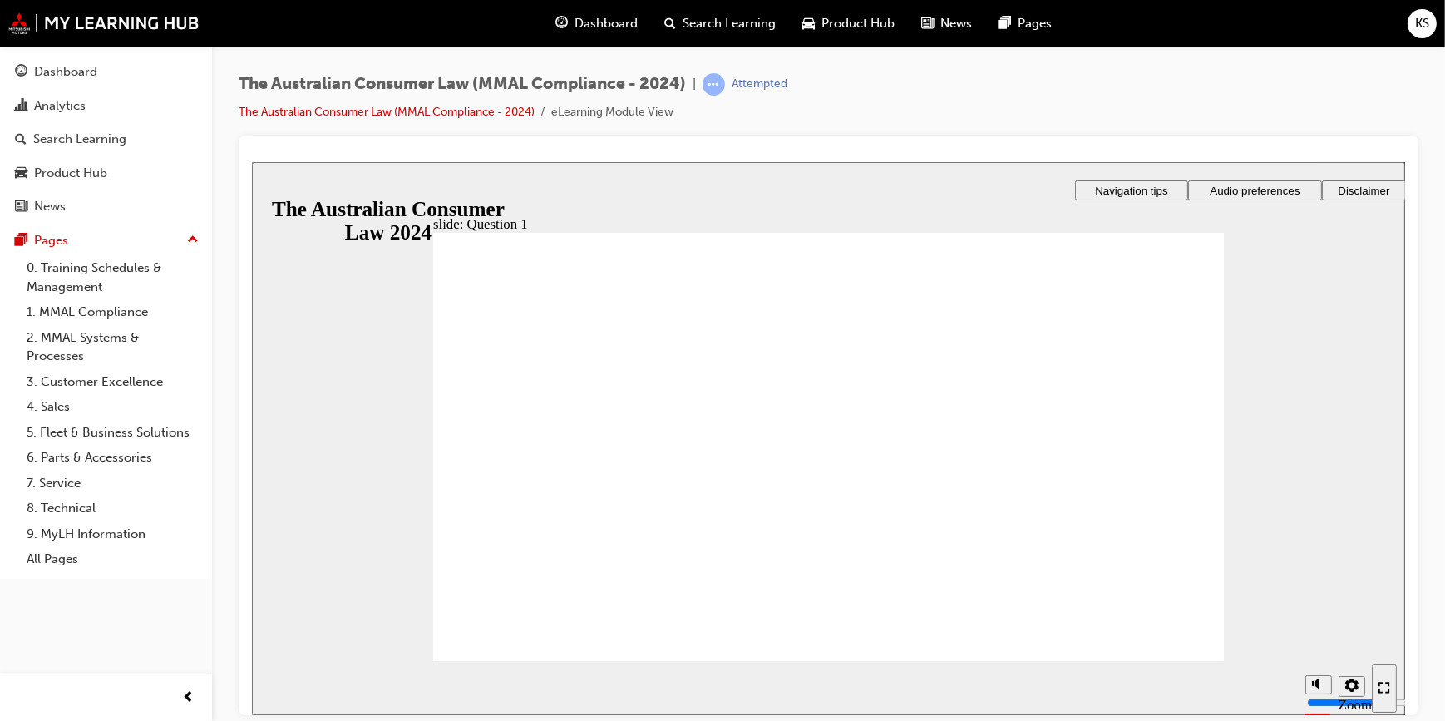
radio input "true"
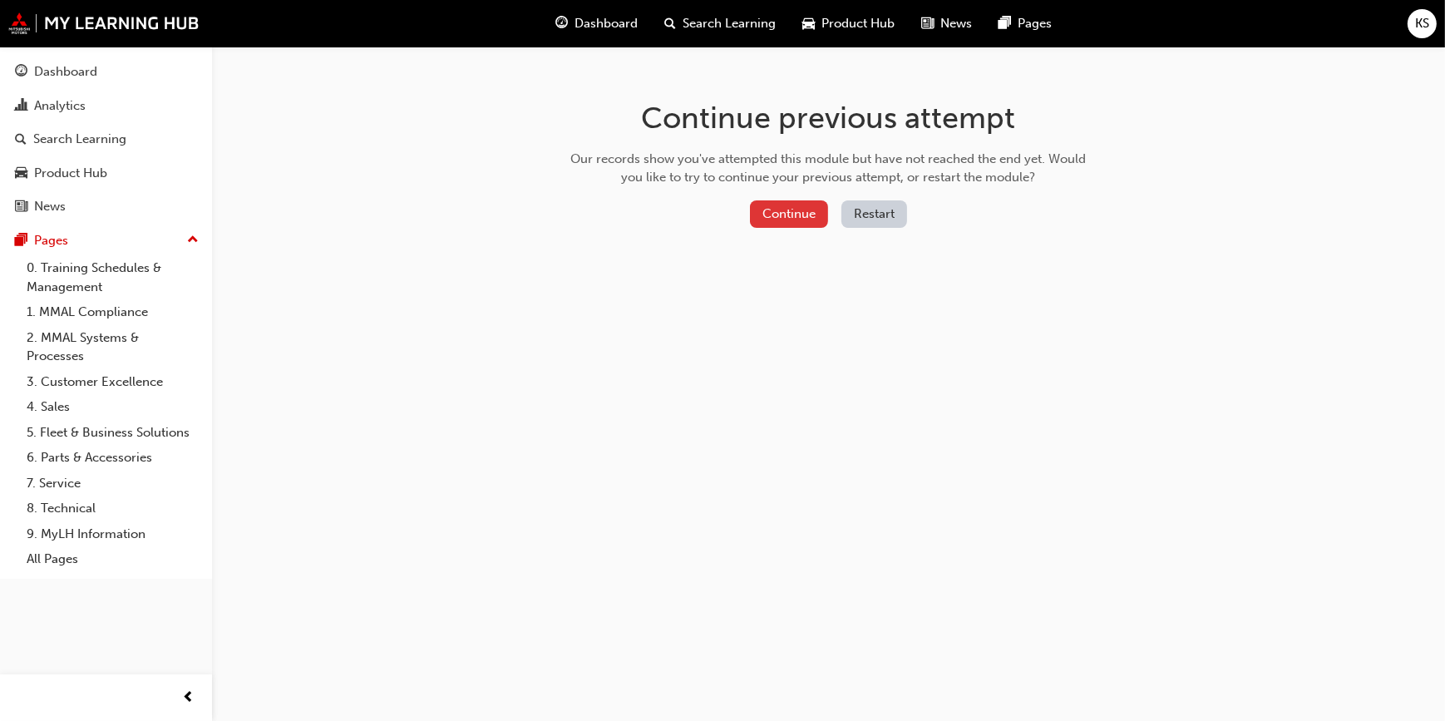
click at [786, 217] on button "Continue" at bounding box center [789, 213] width 78 height 27
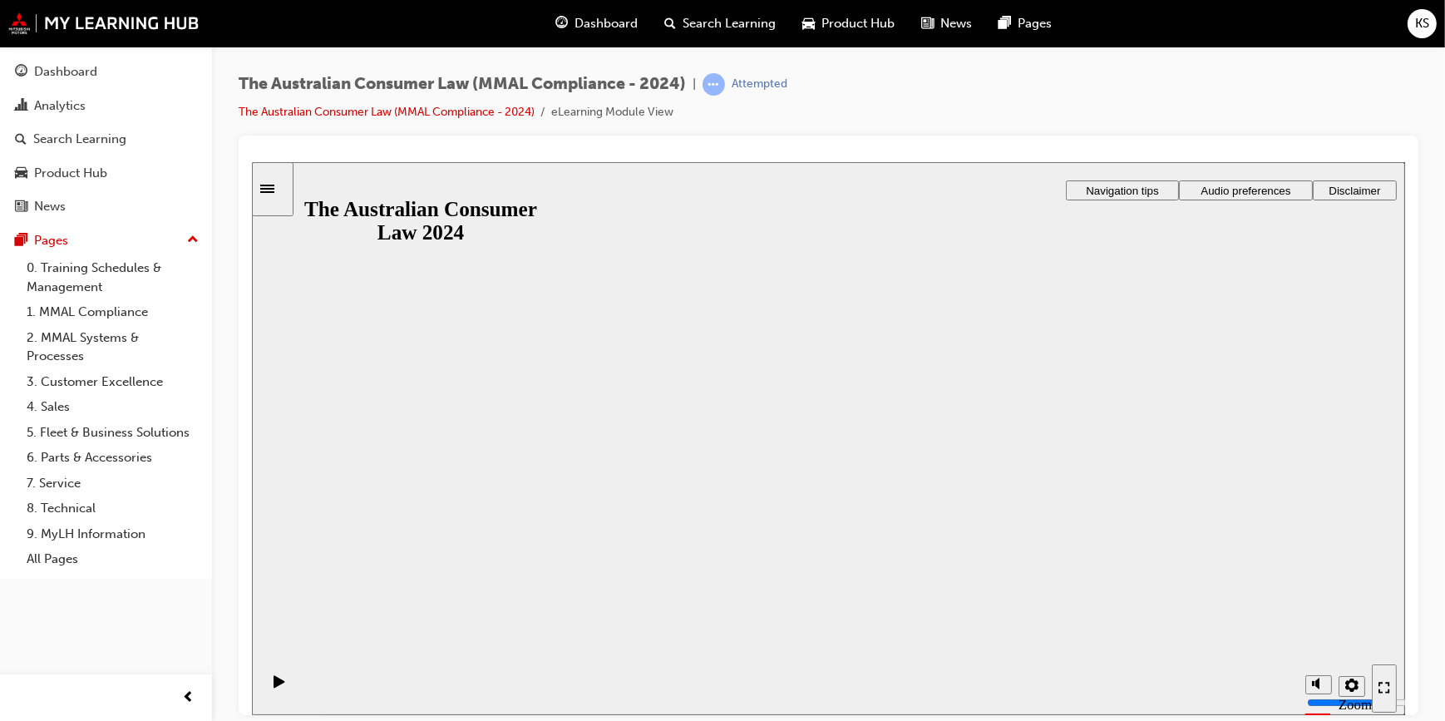
click at [317, 688] on button "Resume" at bounding box center [284, 699] width 66 height 22
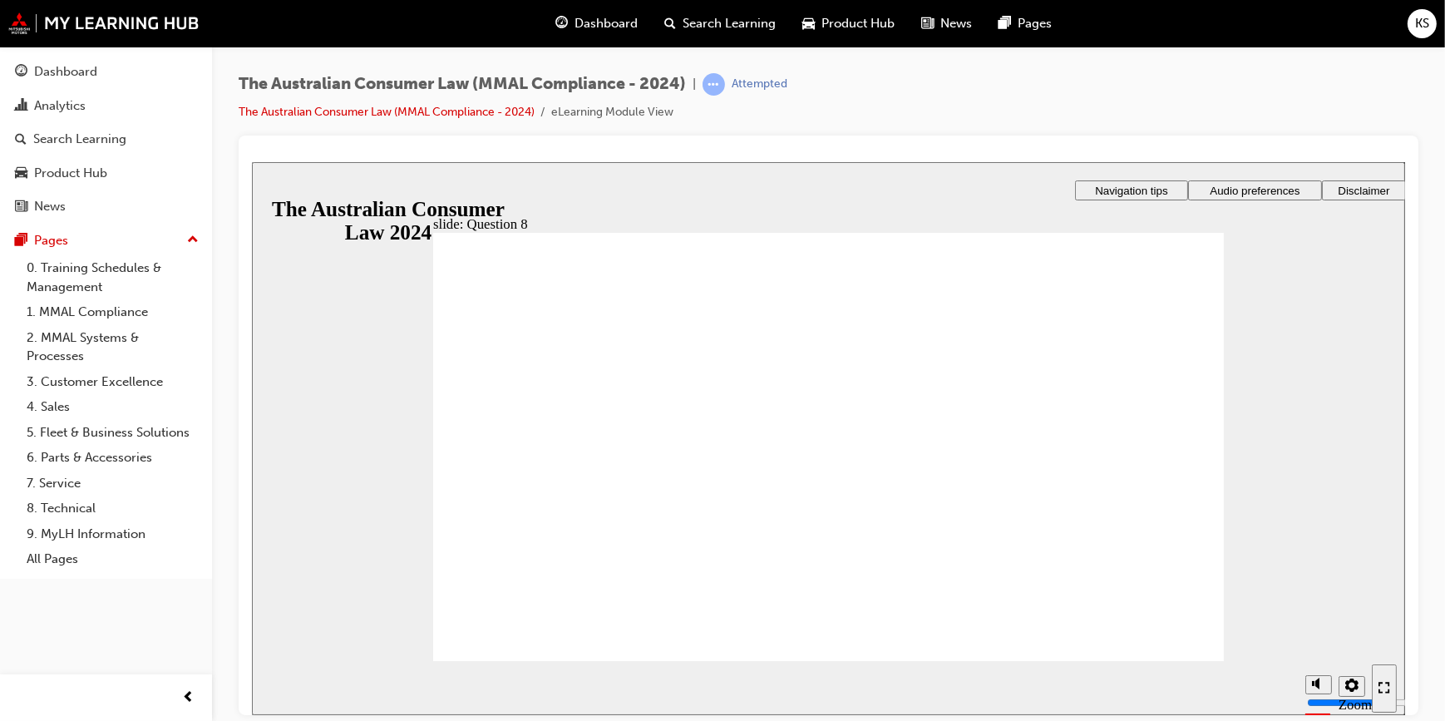
radio input "true"
checkbox input "true"
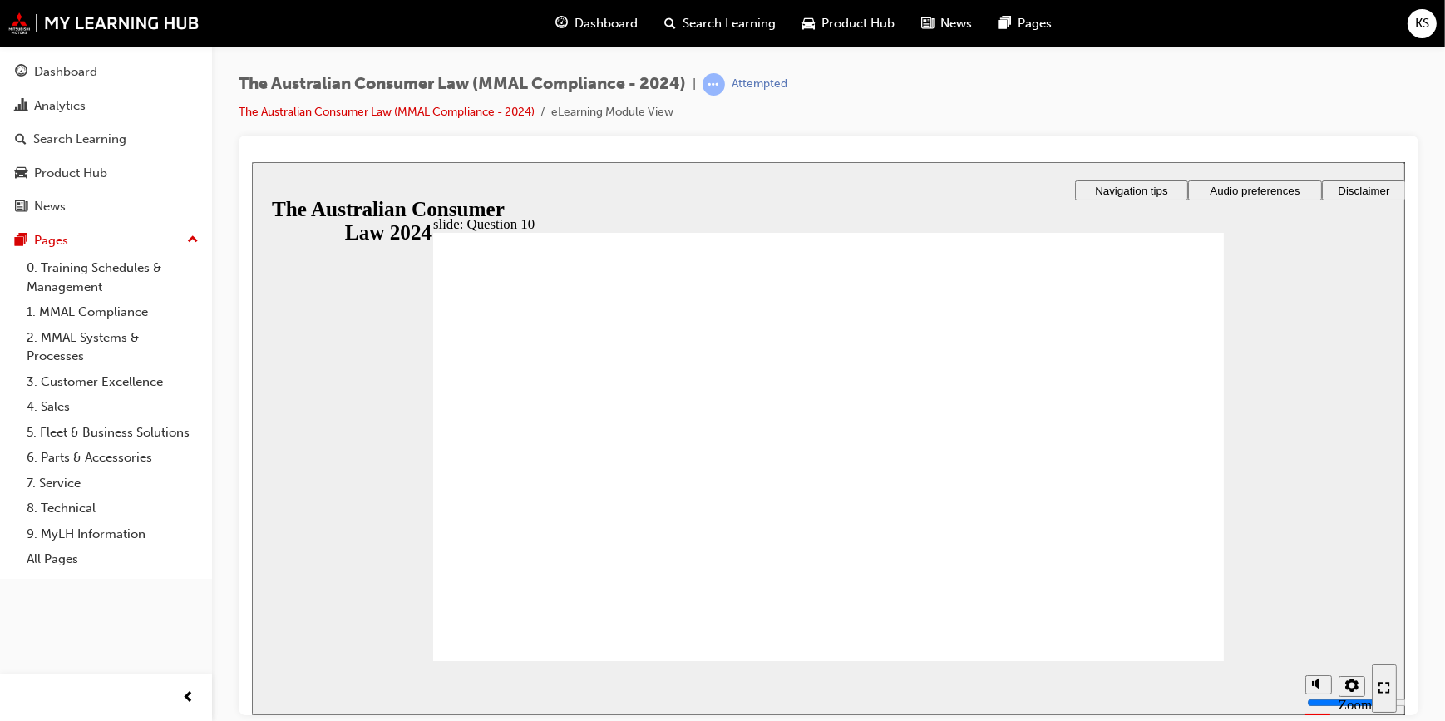
checkbox input "true"
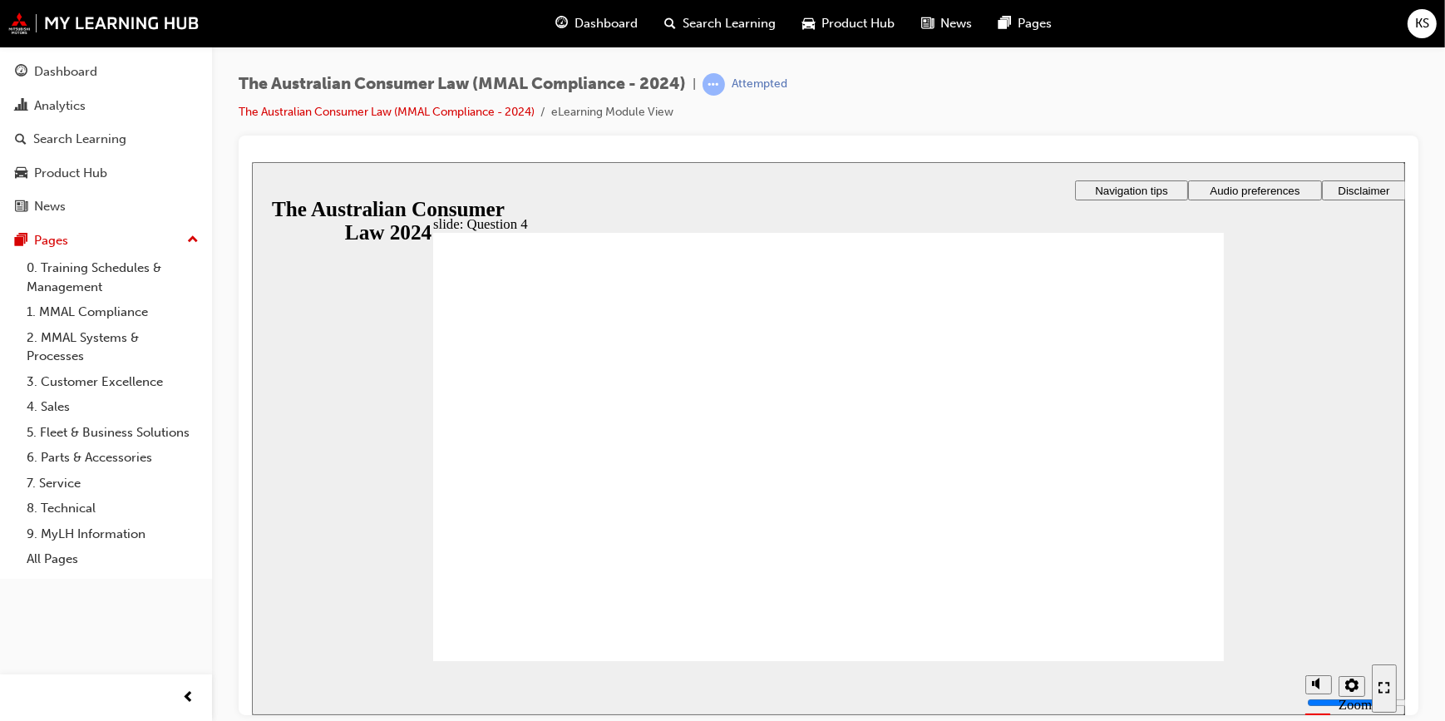
checkbox input "true"
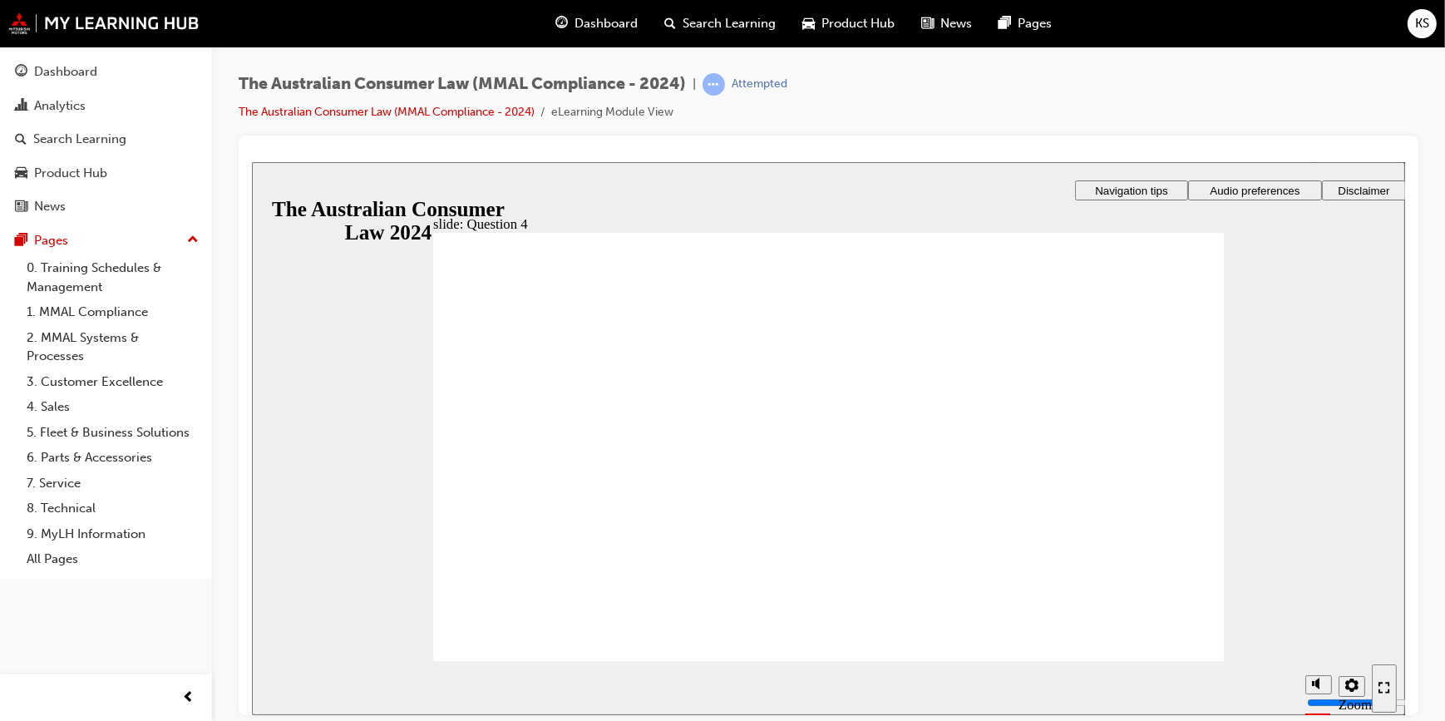
checkbox input "true"
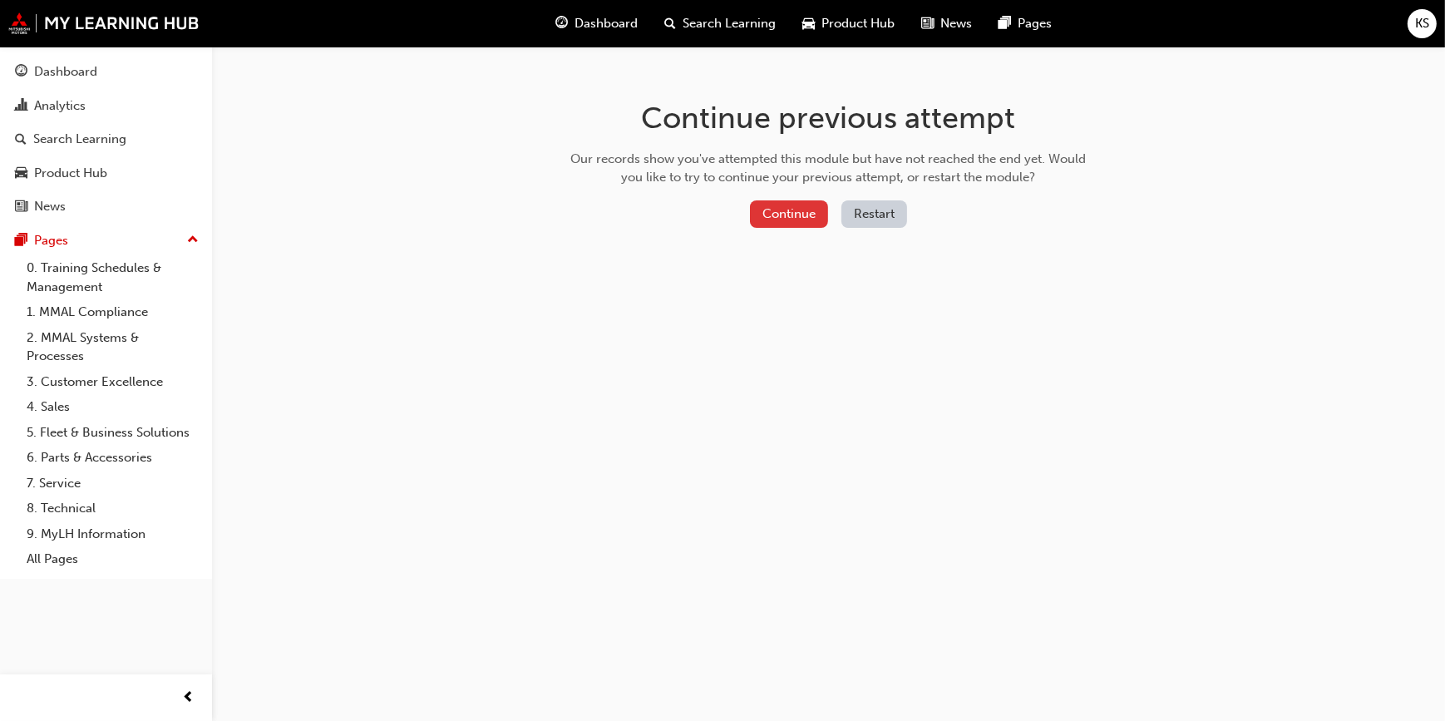
click at [786, 212] on button "Continue" at bounding box center [789, 213] width 78 height 27
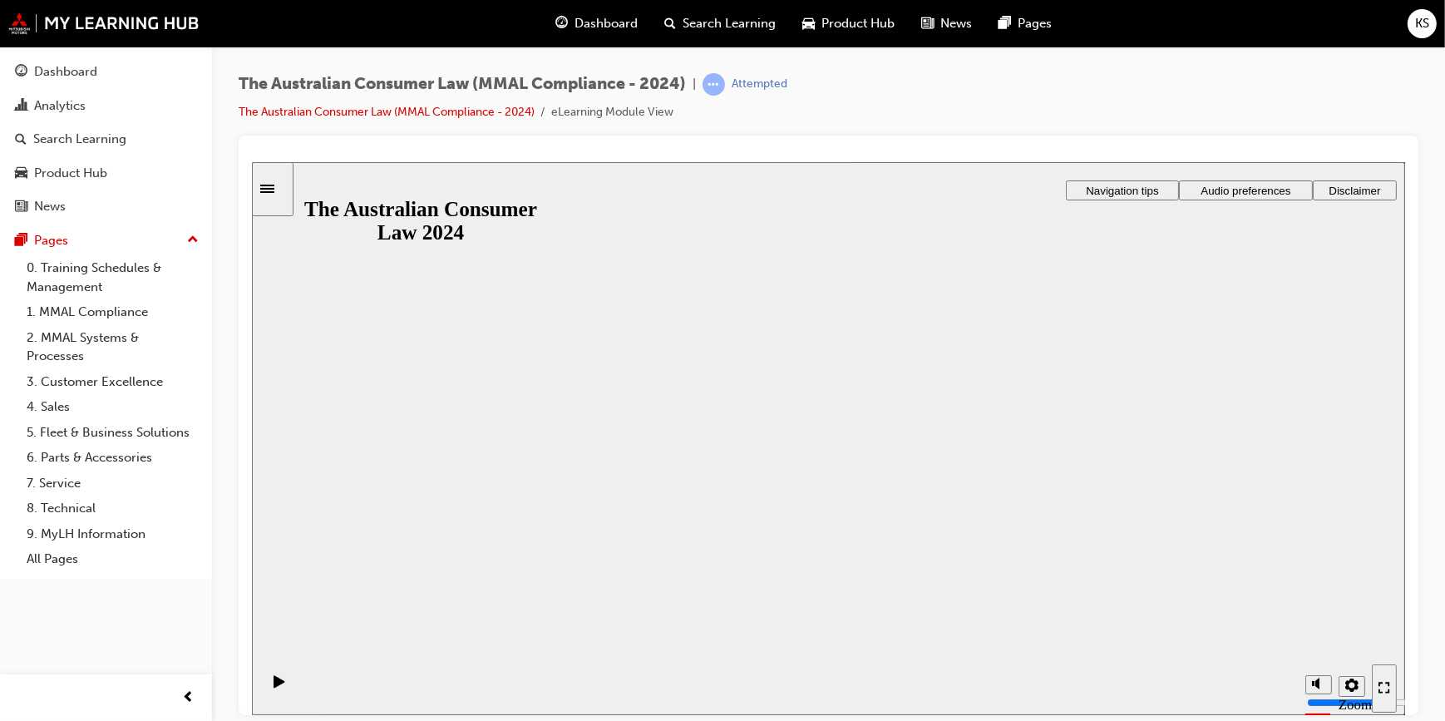
click at [317, 688] on button "Resume" at bounding box center [284, 699] width 66 height 22
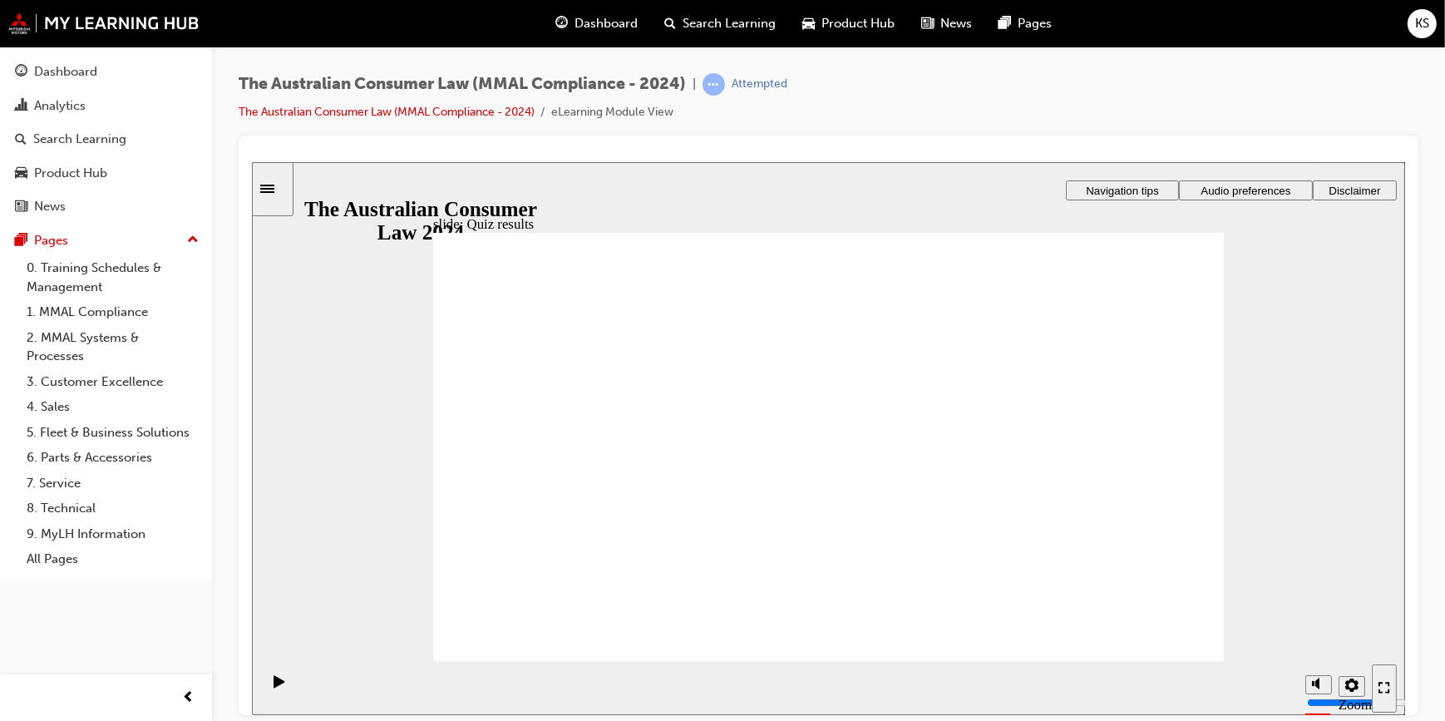
checkbox input "true"
drag, startPoint x: 619, startPoint y: 492, endPoint x: 569, endPoint y: 628, distance: 144.7
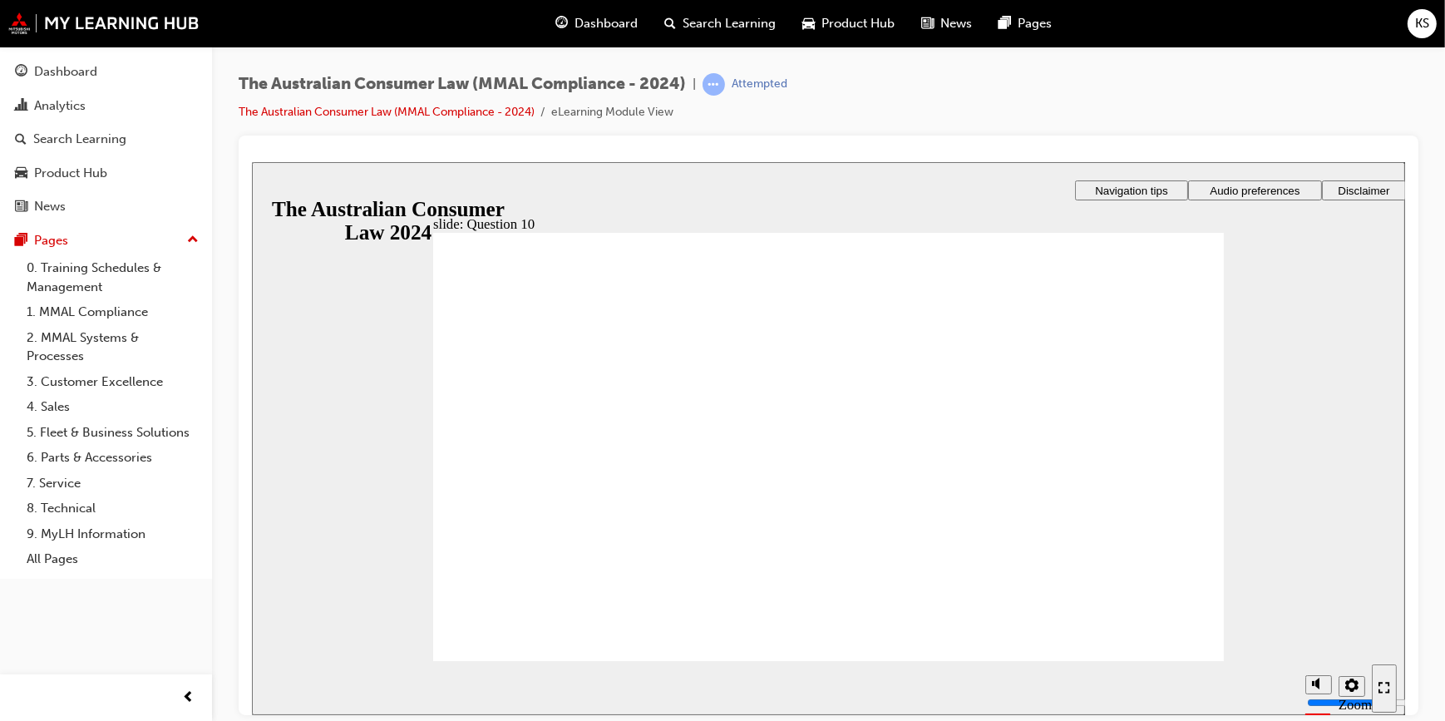
radio input "true"
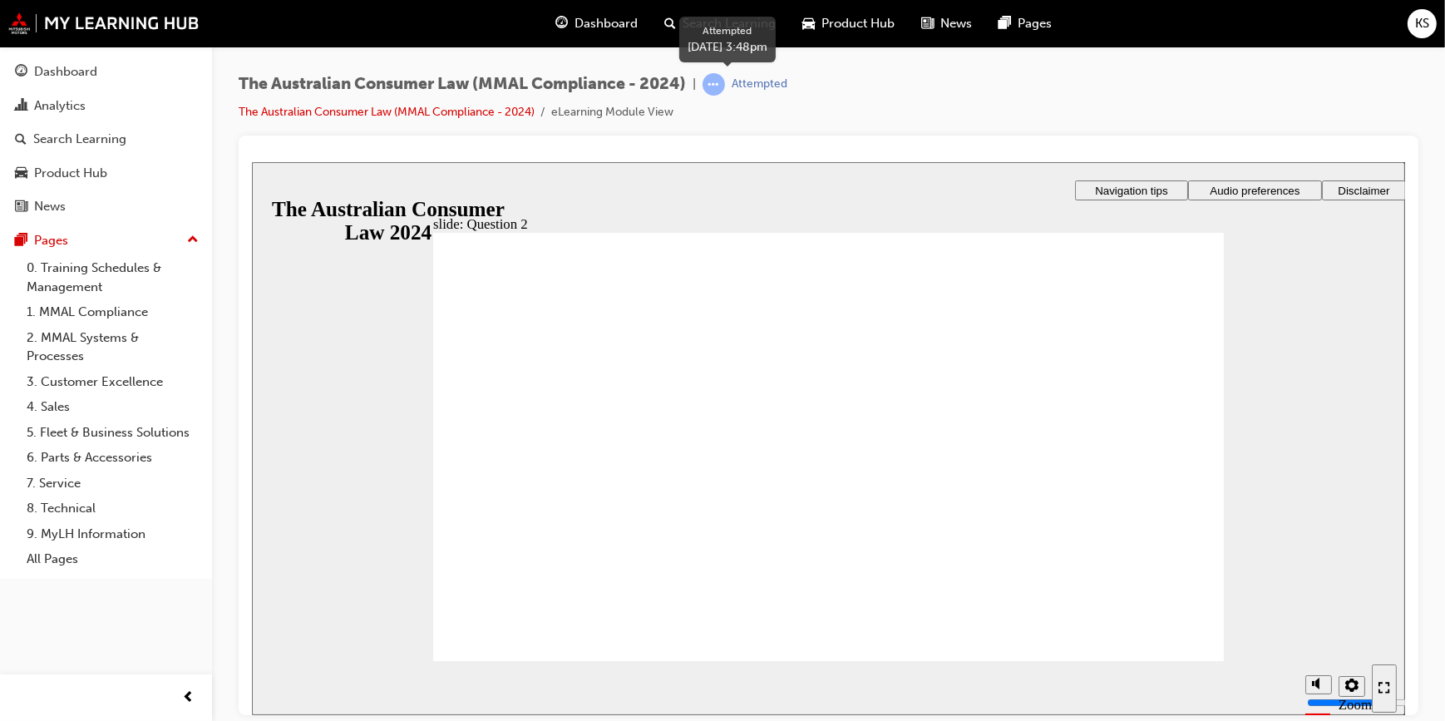
click at [714, 87] on span "learningRecordVerb_ATTEMPT-icon" at bounding box center [714, 84] width 22 height 22
click at [601, 121] on li "eLearning Module View" at bounding box center [612, 112] width 122 height 19
drag, startPoint x: 601, startPoint y: 121, endPoint x: 444, endPoint y: 110, distance: 157.5
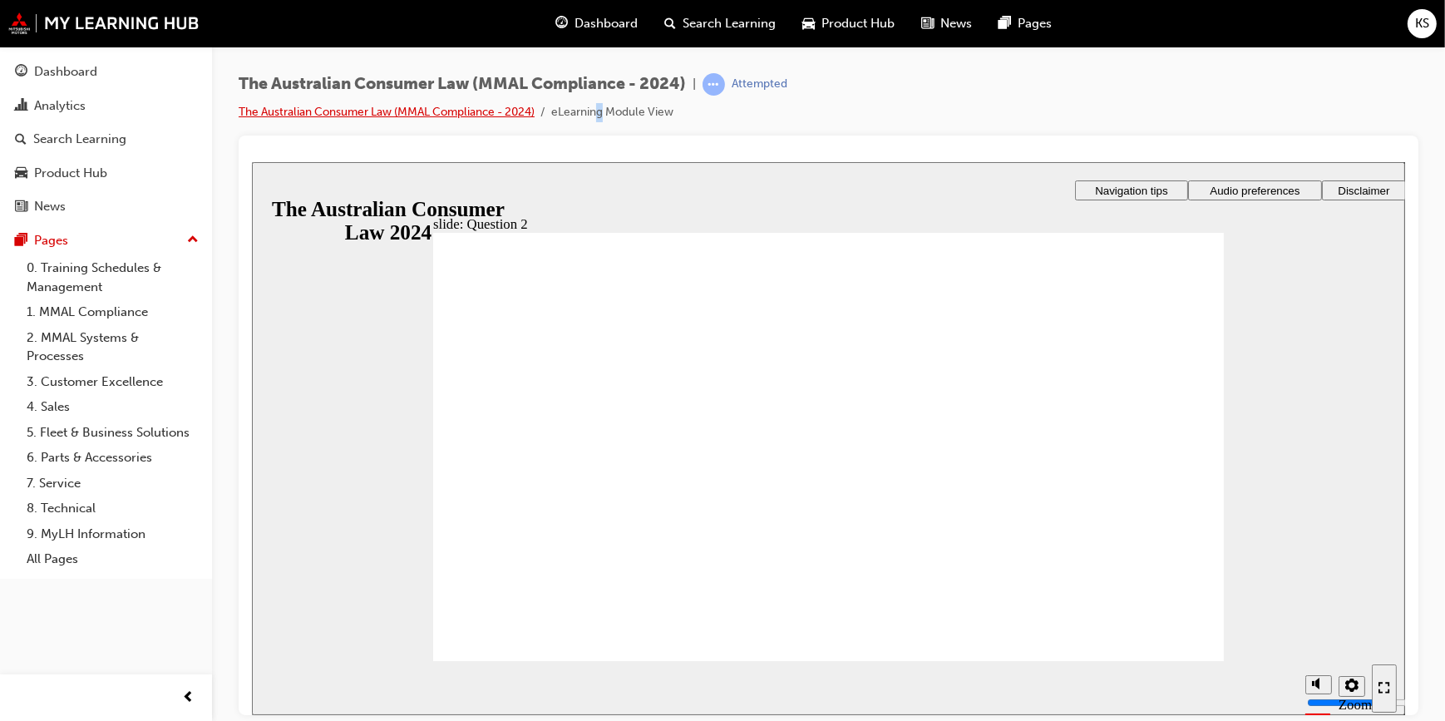
click at [444, 110] on link "The Australian Consumer Law (MMAL Compliance - 2024)" at bounding box center [387, 112] width 296 height 14
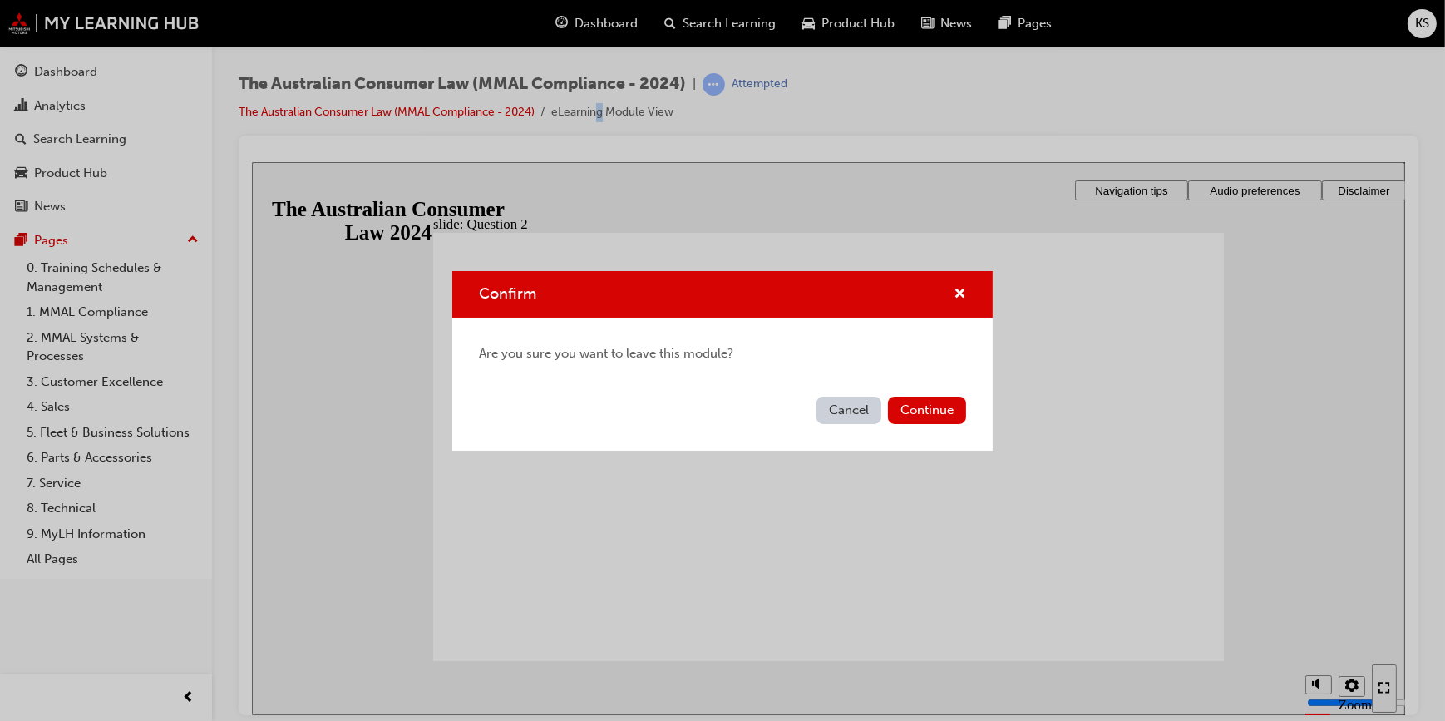
click at [863, 415] on button "Cancel" at bounding box center [848, 410] width 65 height 27
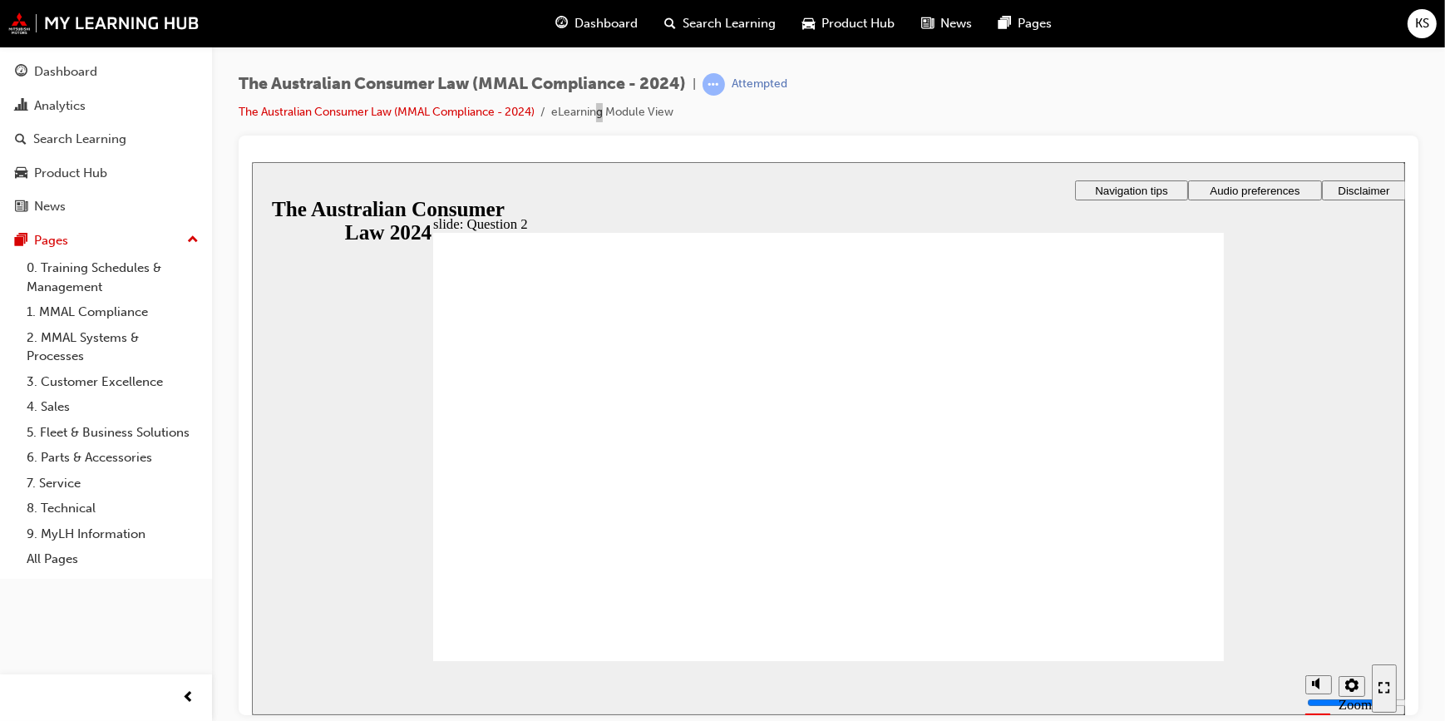
click at [491, 113] on link "The Australian Consumer Law (MMAL Compliance - 2024)" at bounding box center [387, 112] width 296 height 14
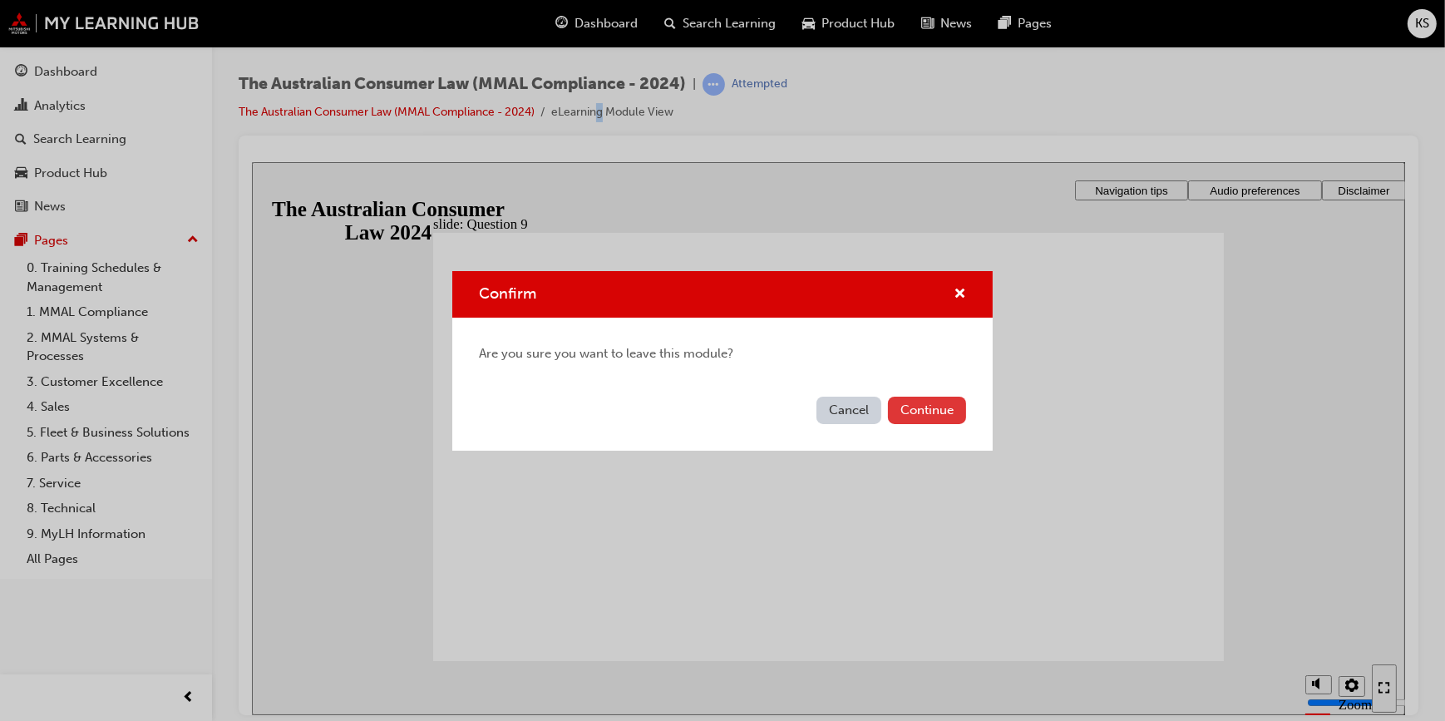
click at [905, 402] on button "Continue" at bounding box center [927, 410] width 78 height 27
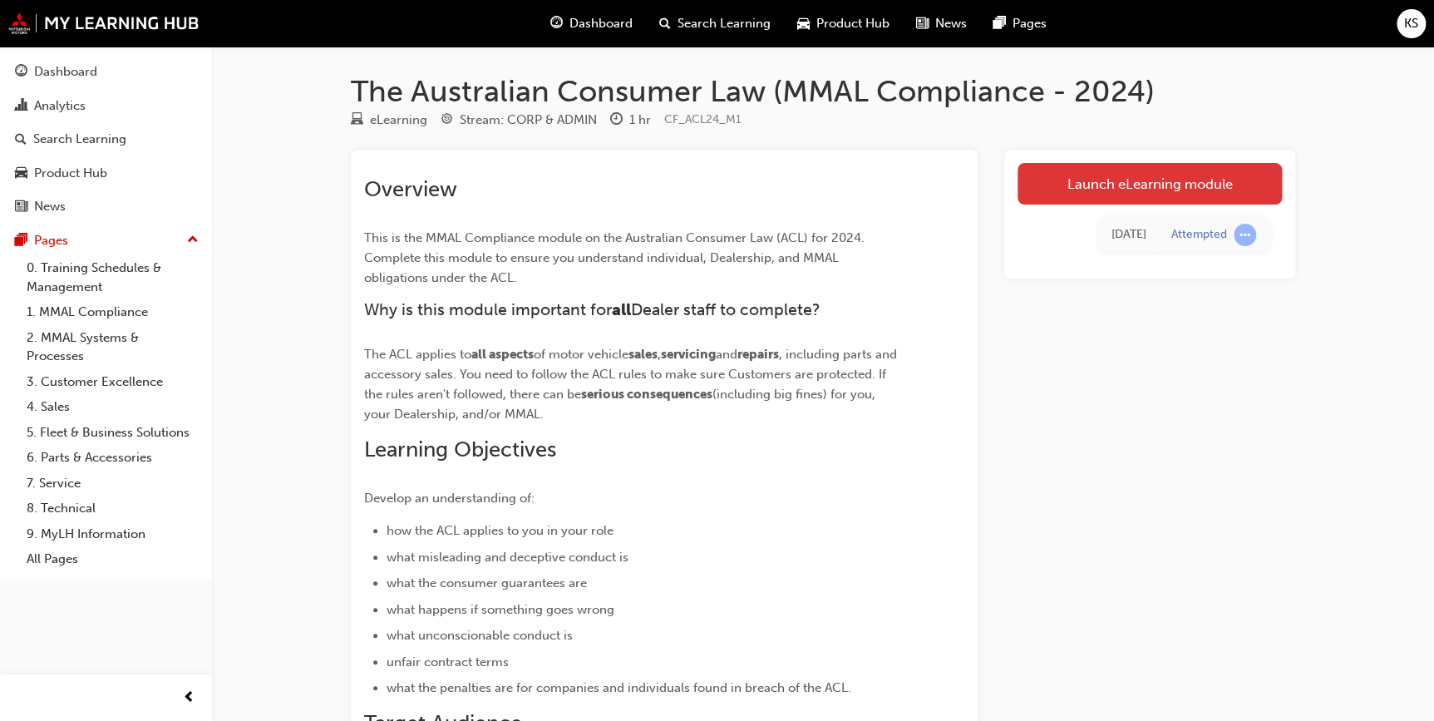
click at [1119, 185] on link "Launch eLearning module" at bounding box center [1150, 184] width 264 height 42
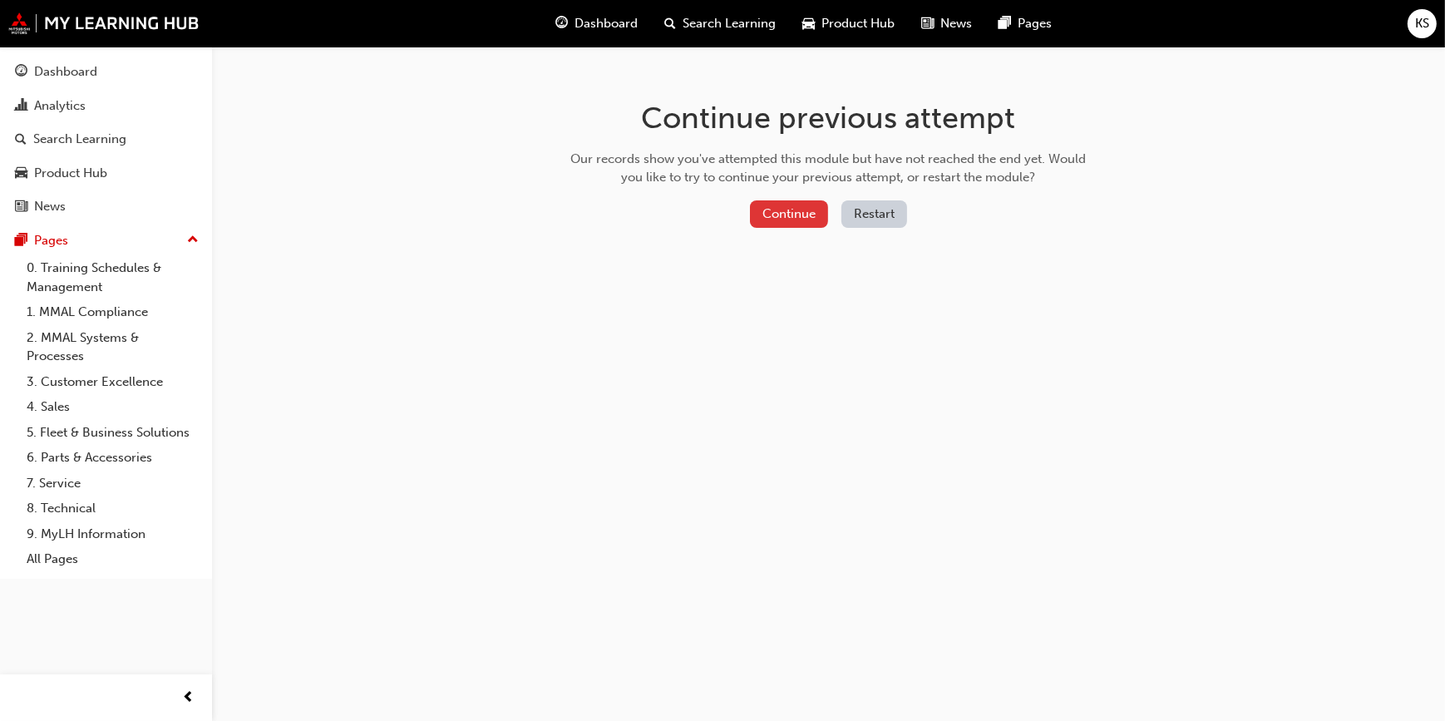
click at [801, 208] on button "Continue" at bounding box center [789, 213] width 78 height 27
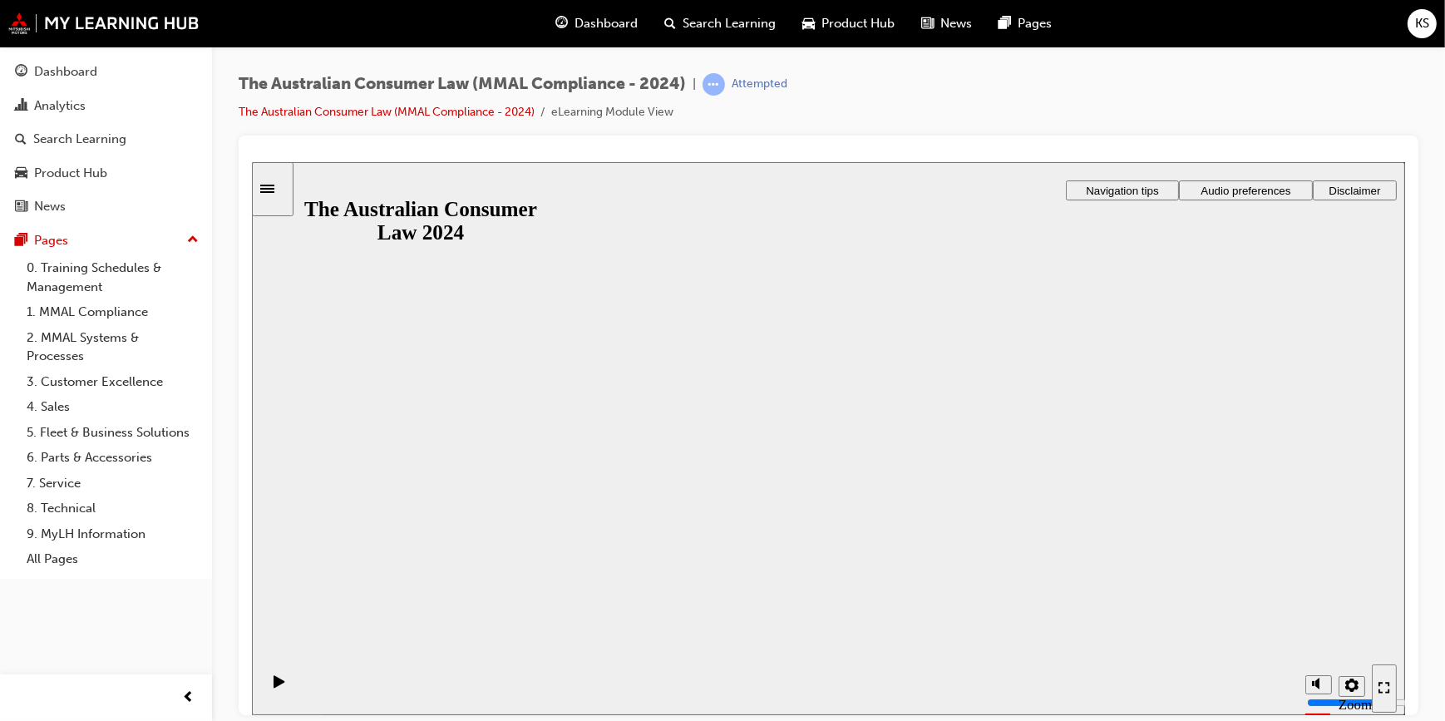
click at [317, 688] on button "Resume" at bounding box center [284, 699] width 66 height 22
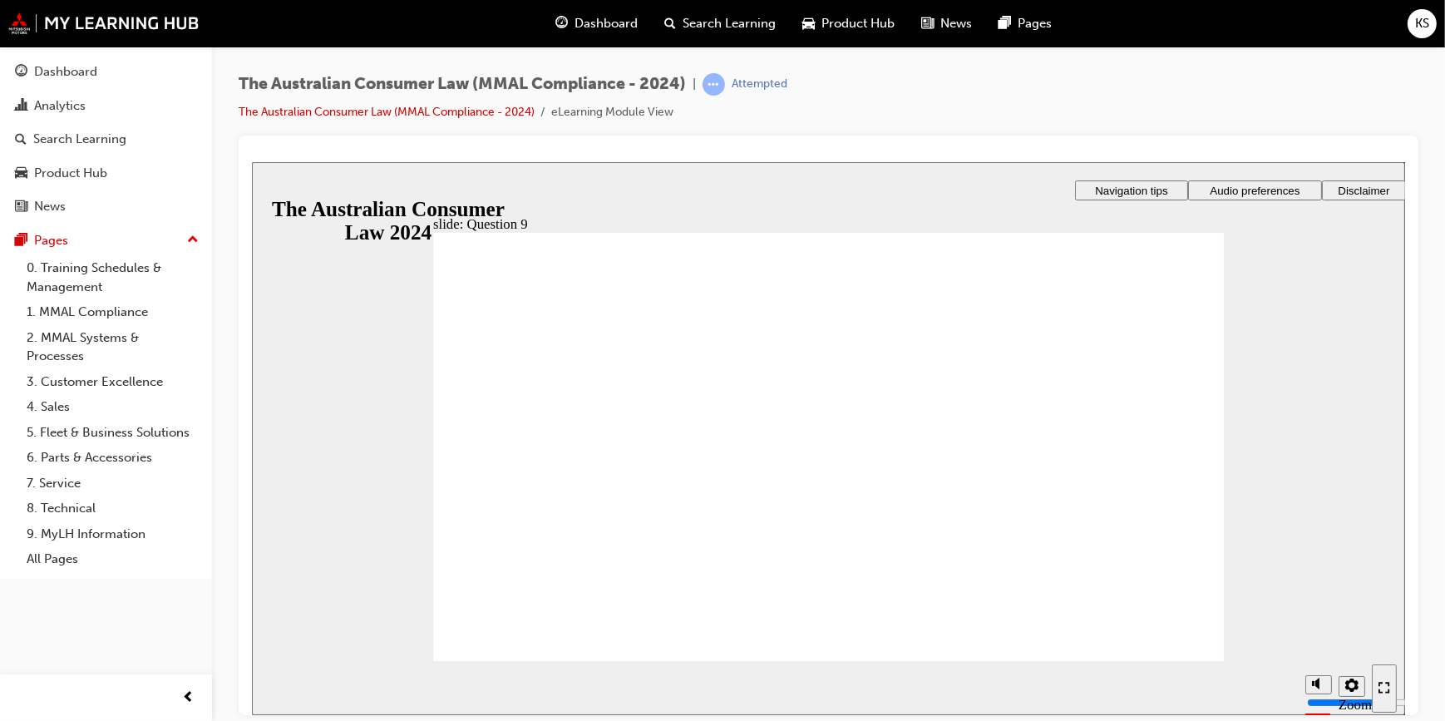
checkbox input "true"
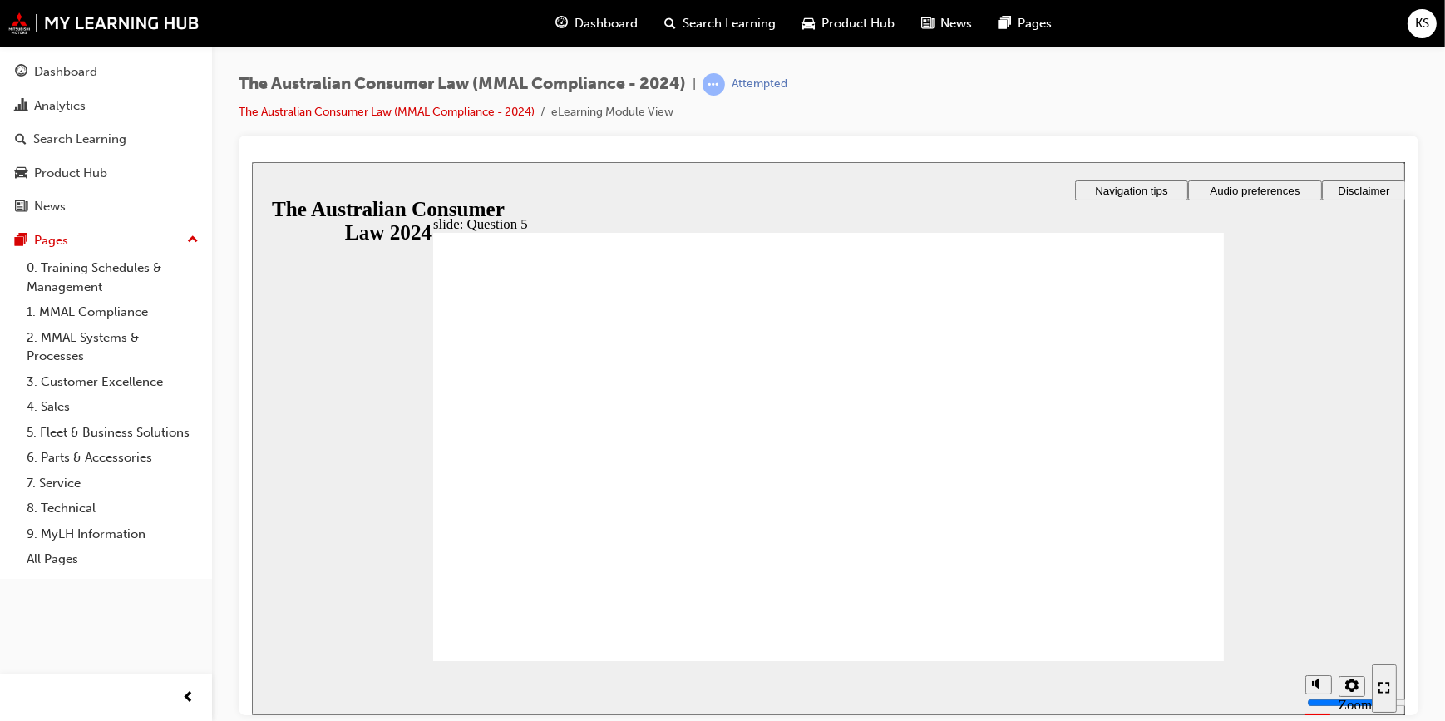
radio input "true"
click at [753, 88] on div "Attempted" at bounding box center [760, 84] width 56 height 16
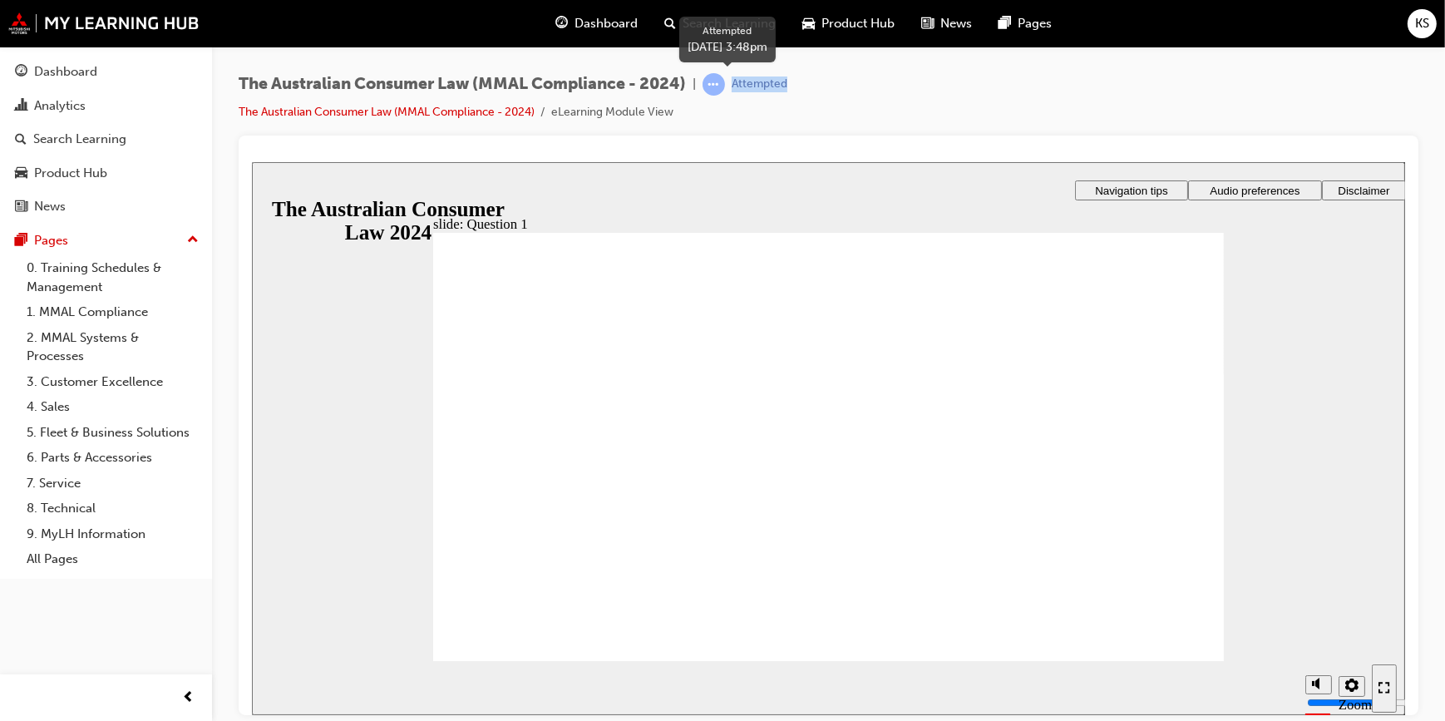
click at [753, 88] on div "Attempted" at bounding box center [760, 84] width 56 height 16
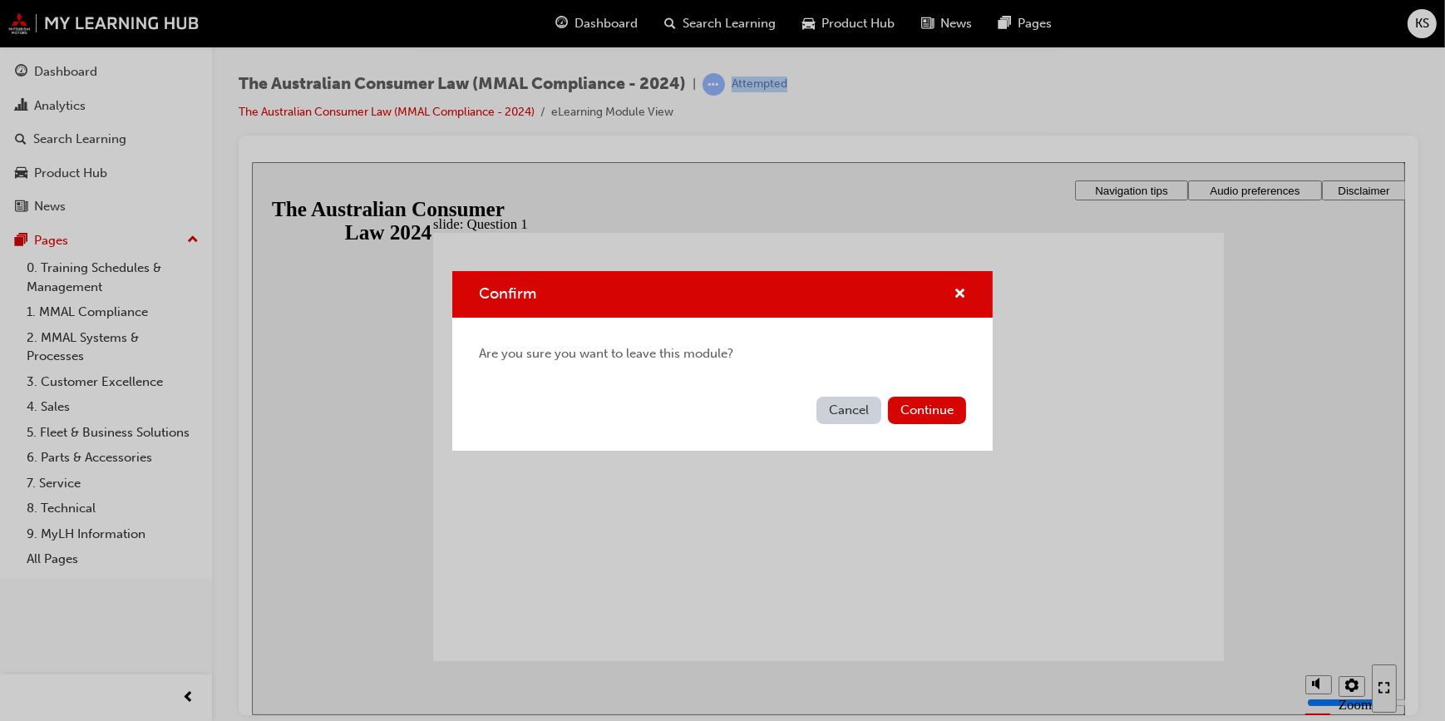
click at [862, 407] on button "Cancel" at bounding box center [848, 410] width 65 height 27
click at [849, 400] on button "Cancel" at bounding box center [848, 410] width 65 height 27
click at [847, 406] on button "Cancel" at bounding box center [848, 410] width 65 height 27
